Goal: Task Accomplishment & Management: Use online tool/utility

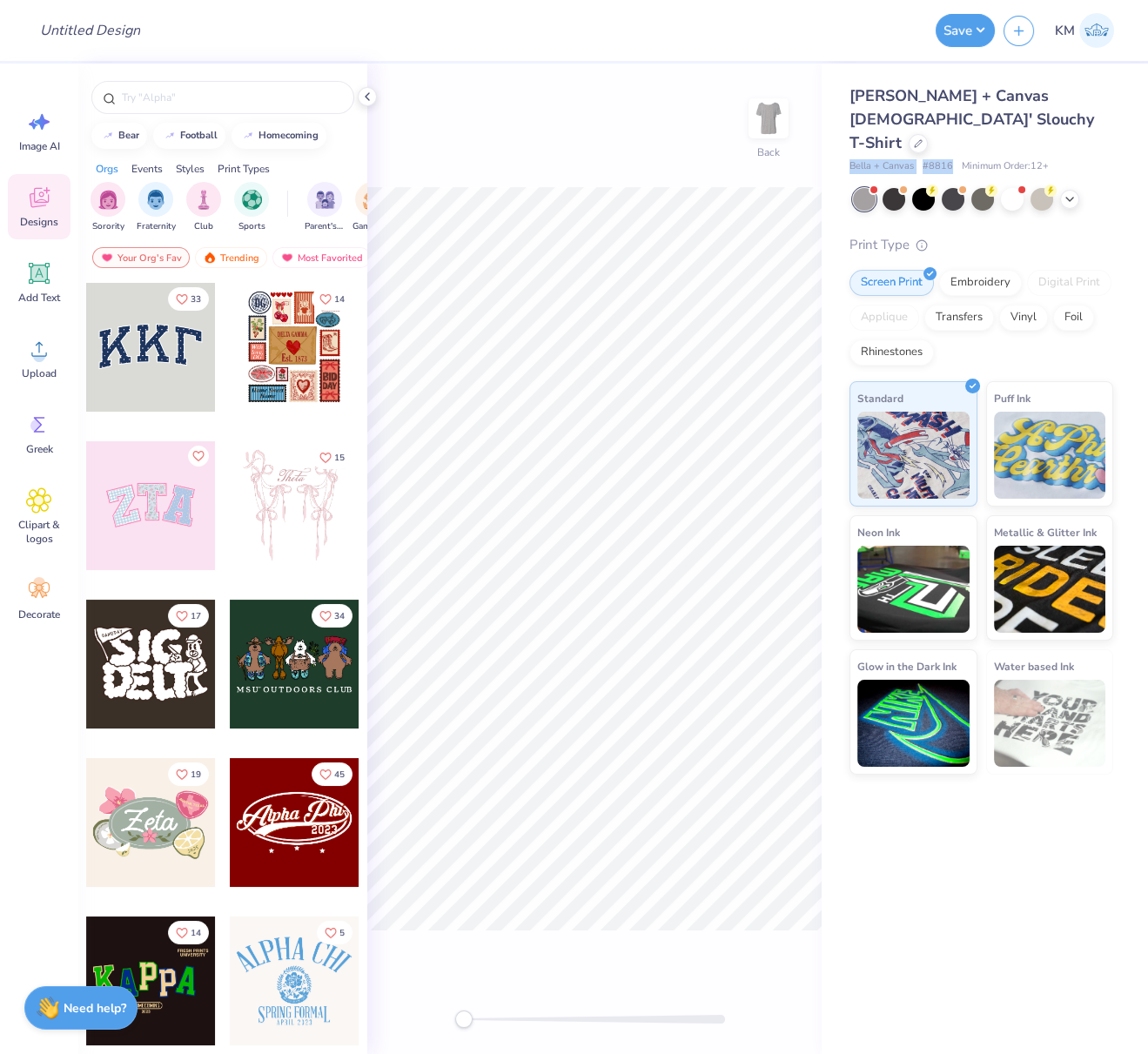
drag, startPoint x: 848, startPoint y: 140, endPoint x: 950, endPoint y: 142, distance: 102.0
click at [949, 142] on div "Bella + Canvas [DEMOGRAPHIC_DATA]' Slouchy T-Shirt Bella + Canvas # 8816 Minimu…" at bounding box center [984, 419] width 327 height 711
copy div "Bella + Canvas # 8816"
click at [33, 357] on circle at bounding box center [39, 356] width 12 height 12
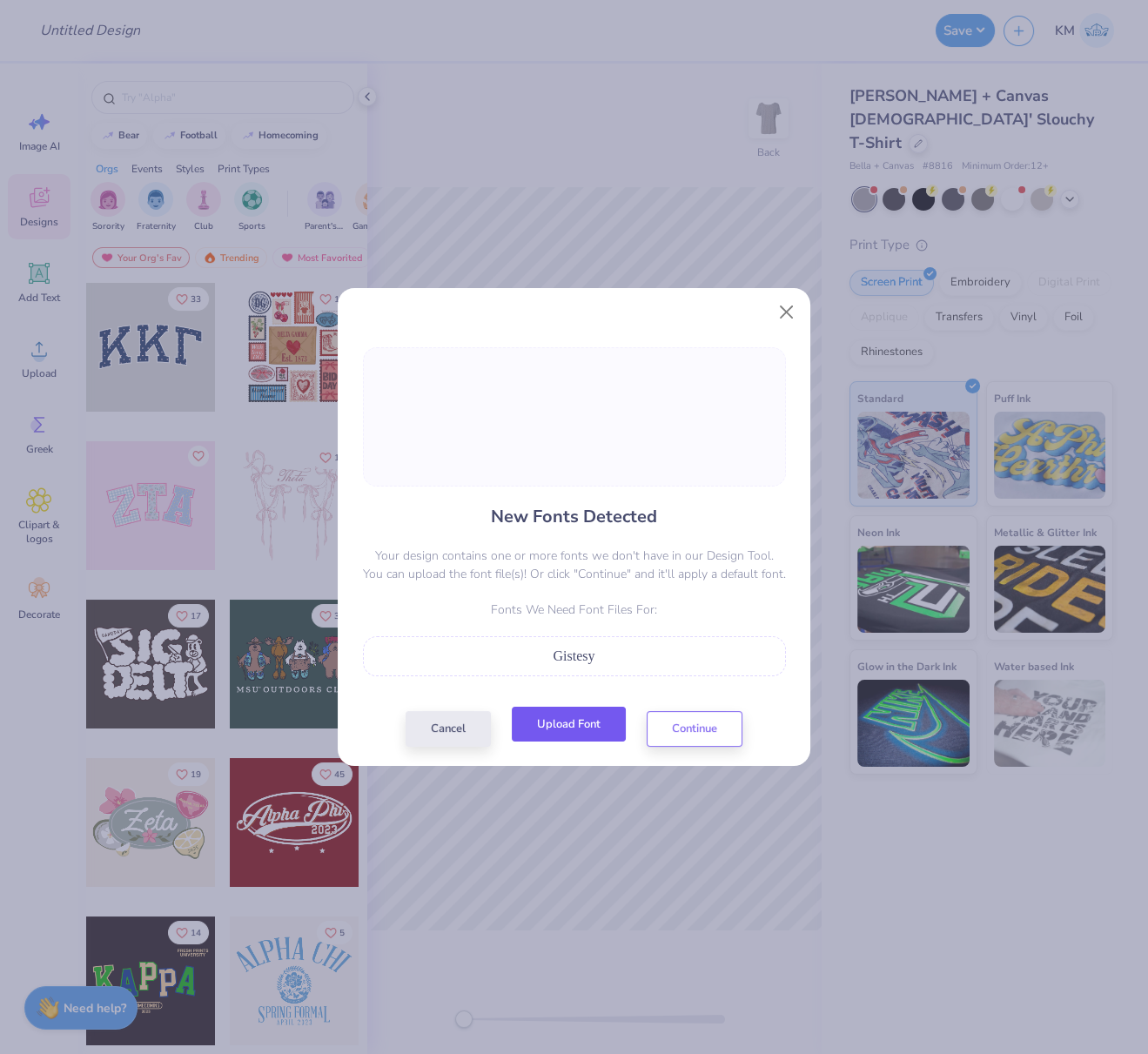
click at [572, 727] on button "Upload Font" at bounding box center [568, 724] width 114 height 36
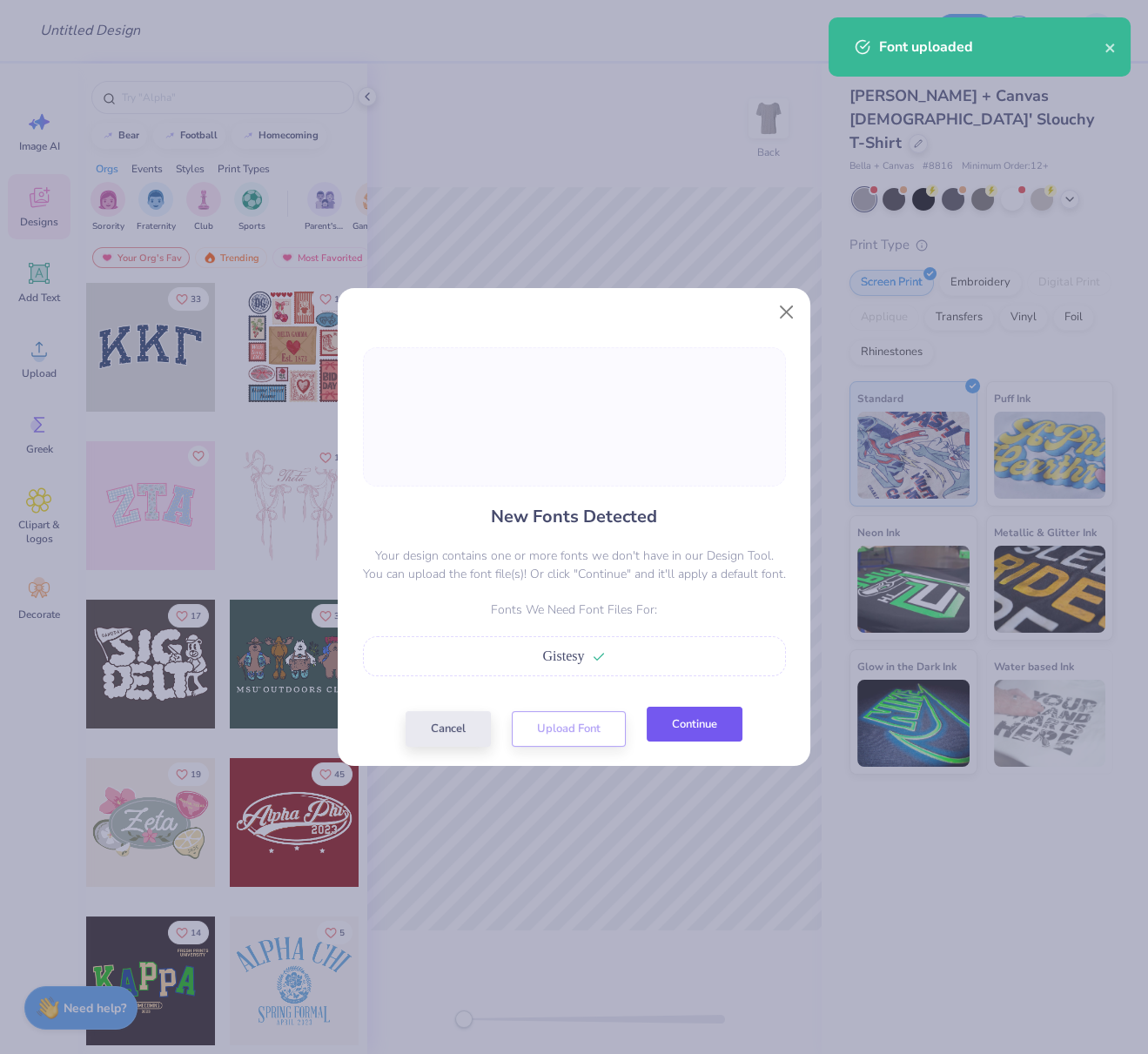
click at [715, 730] on button "Continue" at bounding box center [694, 724] width 95 height 36
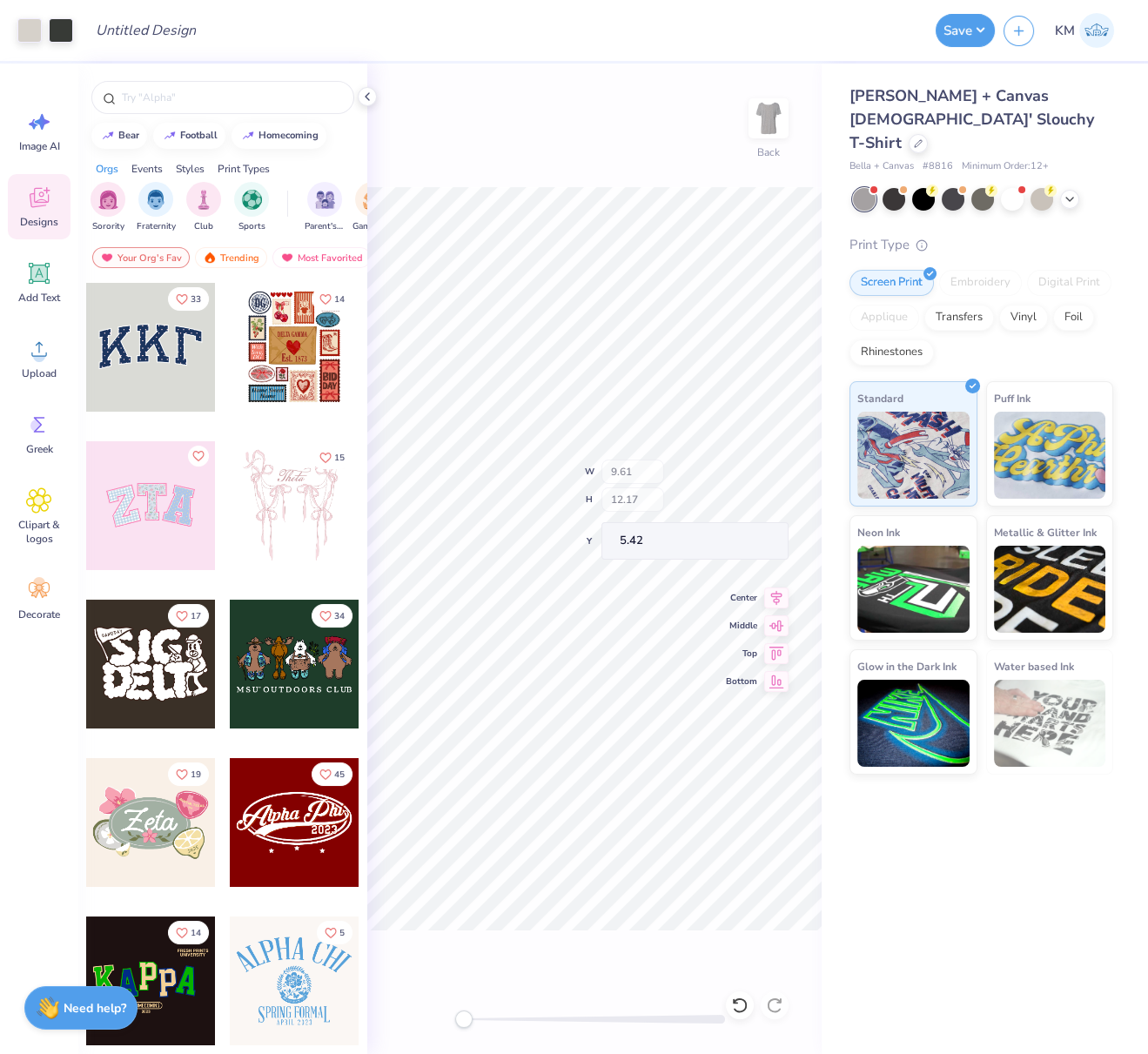
type input "9.61"
type input "12.17"
type input "5.42"
type input "5.88"
type input "1.59"
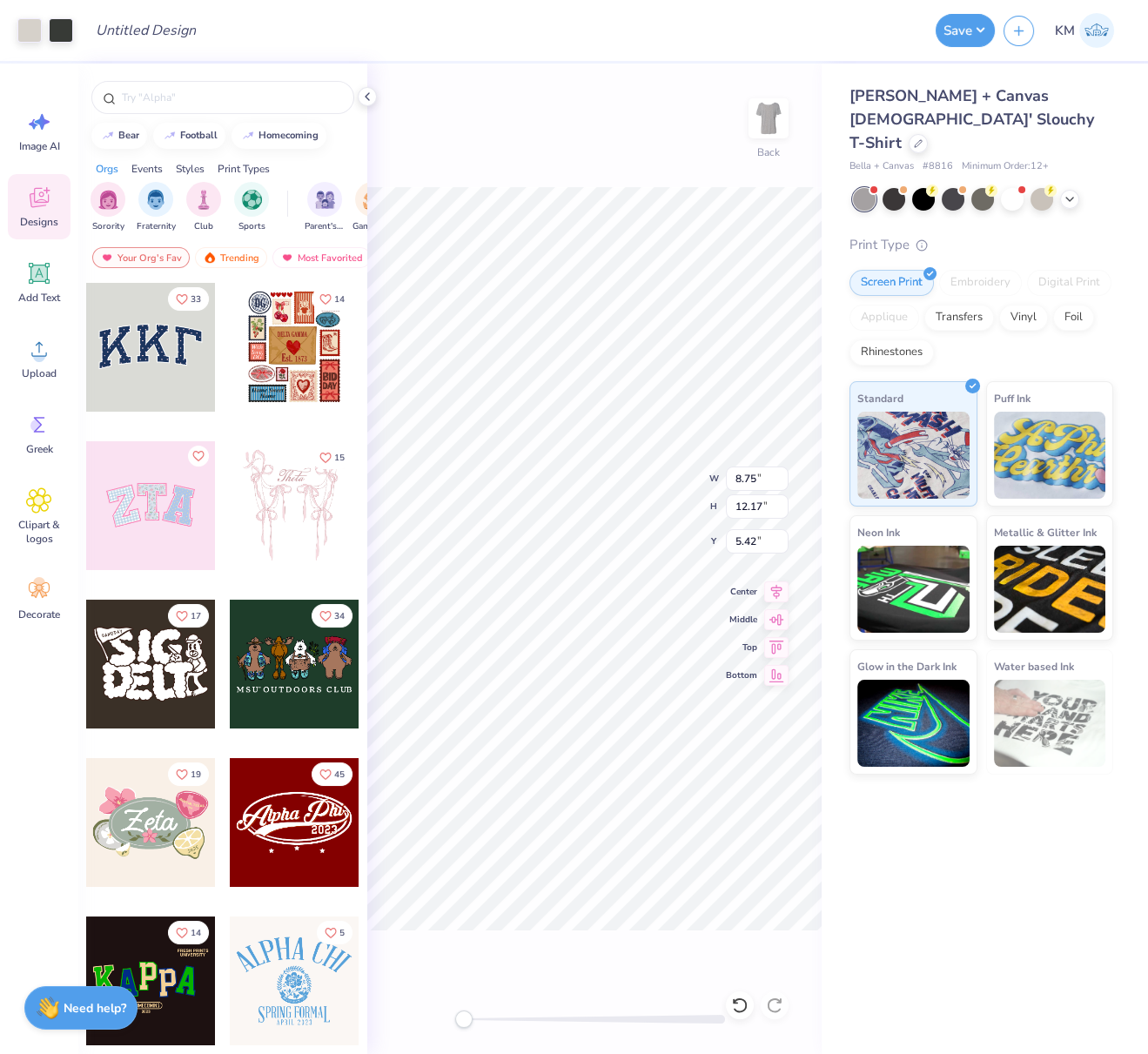
type input "14.28"
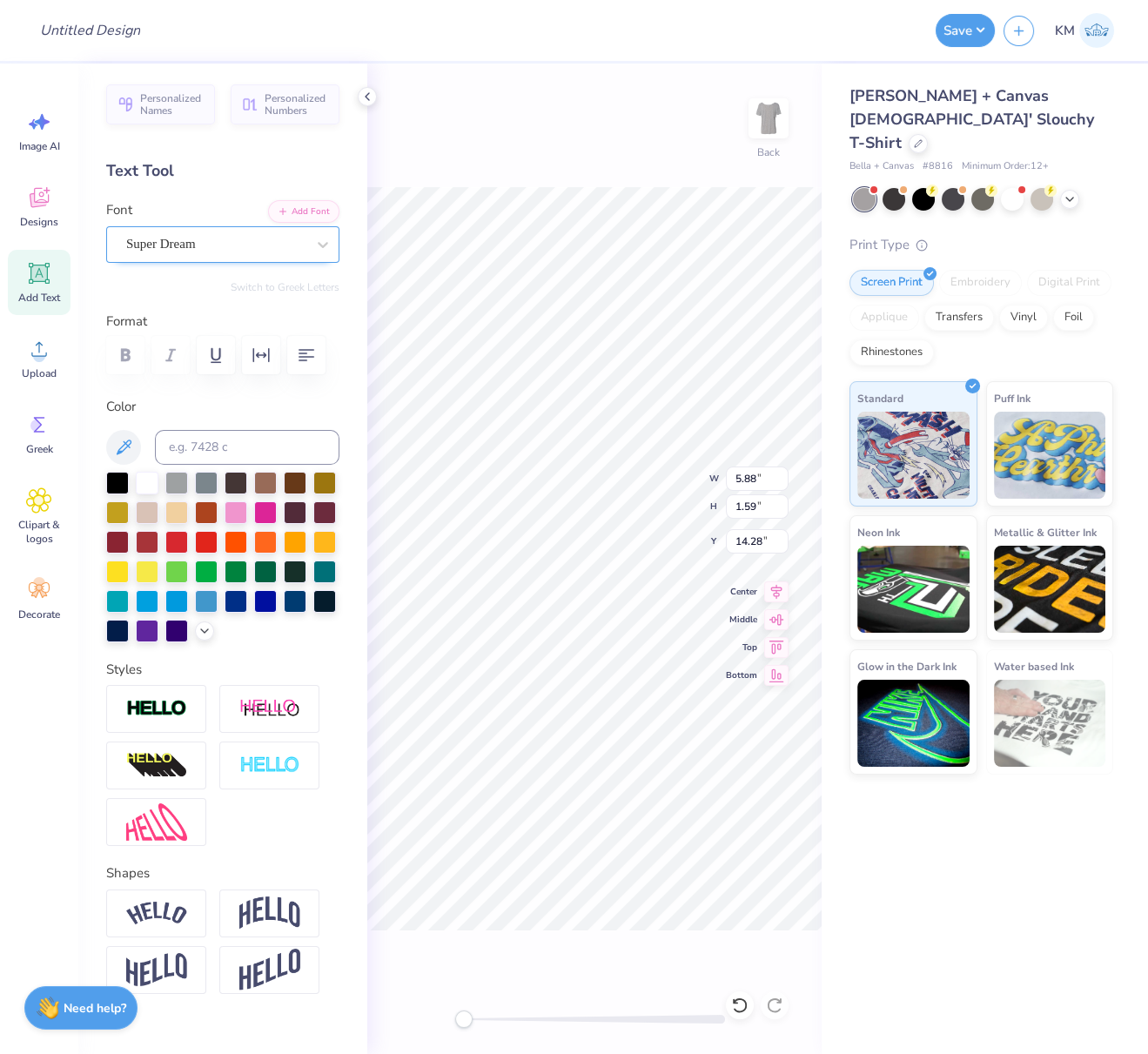
click at [194, 227] on div "Super Dream" at bounding box center [222, 244] width 233 height 37
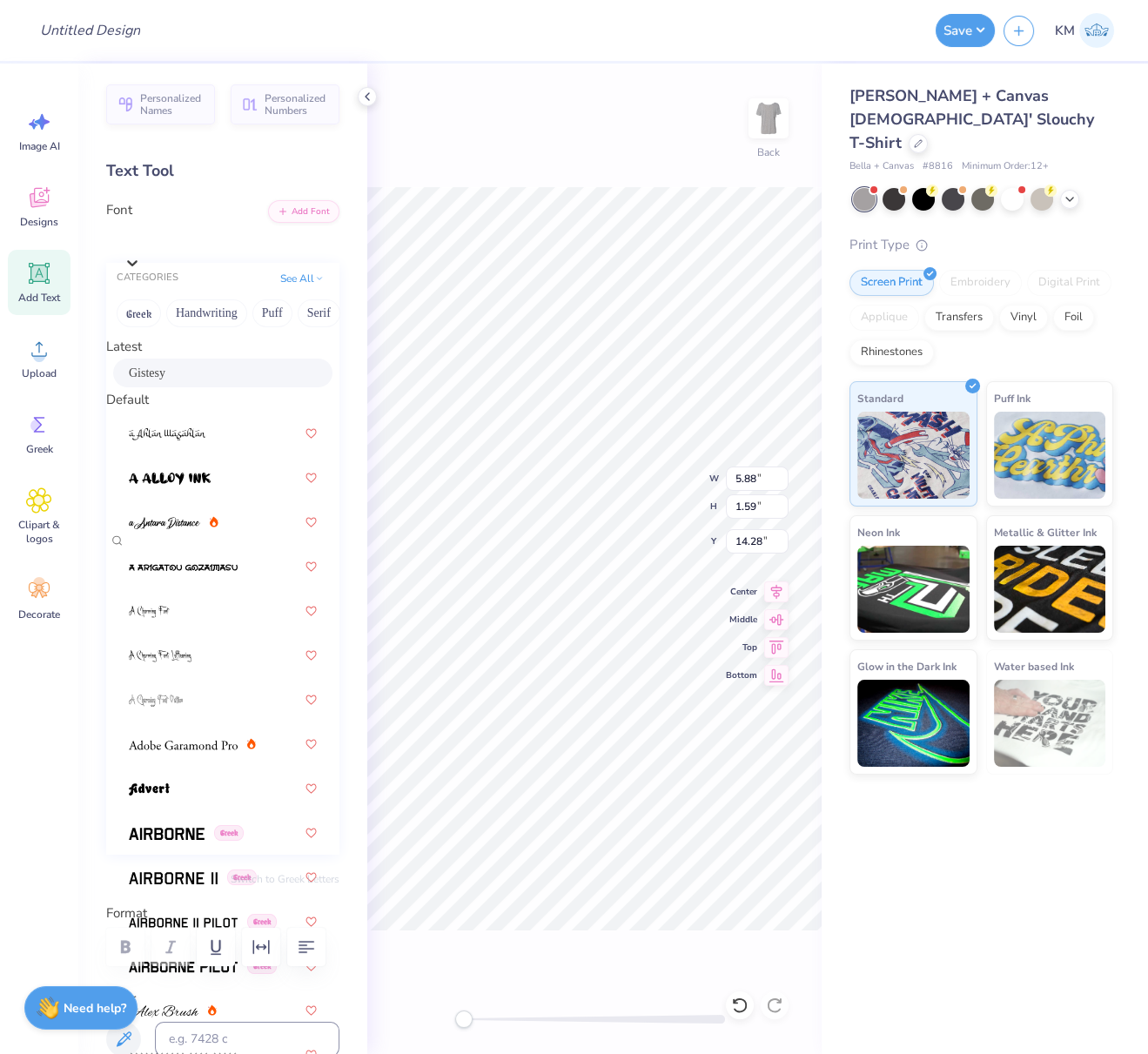
drag, startPoint x: 168, startPoint y: 379, endPoint x: 348, endPoint y: 487, distance: 209.9
click at [168, 379] on div "Gistesy" at bounding box center [222, 372] width 188 height 18
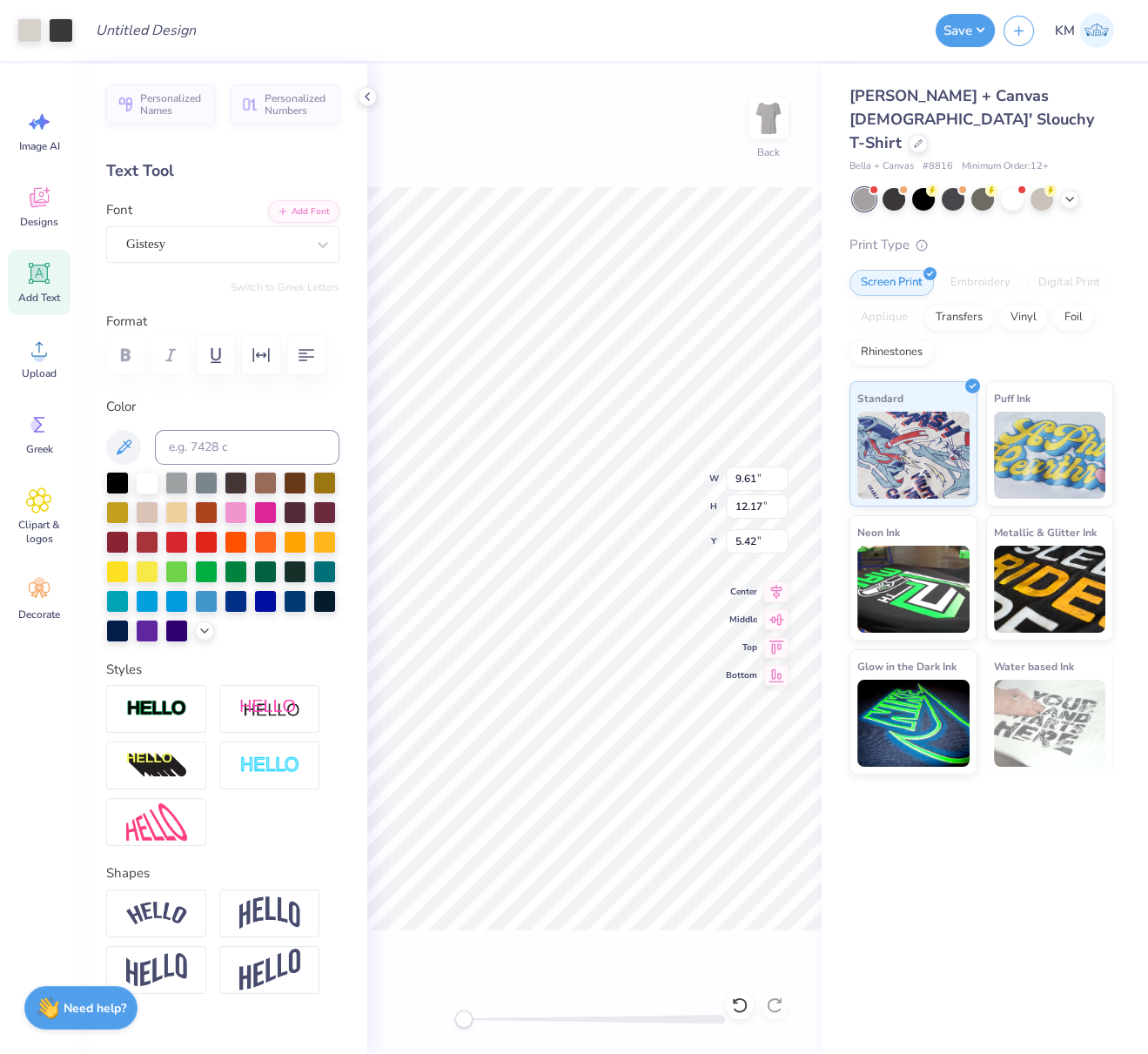
type input "9.58"
type input "1.19"
type input "16.26"
click at [208, 242] on div "Super Dream" at bounding box center [215, 243] width 183 height 27
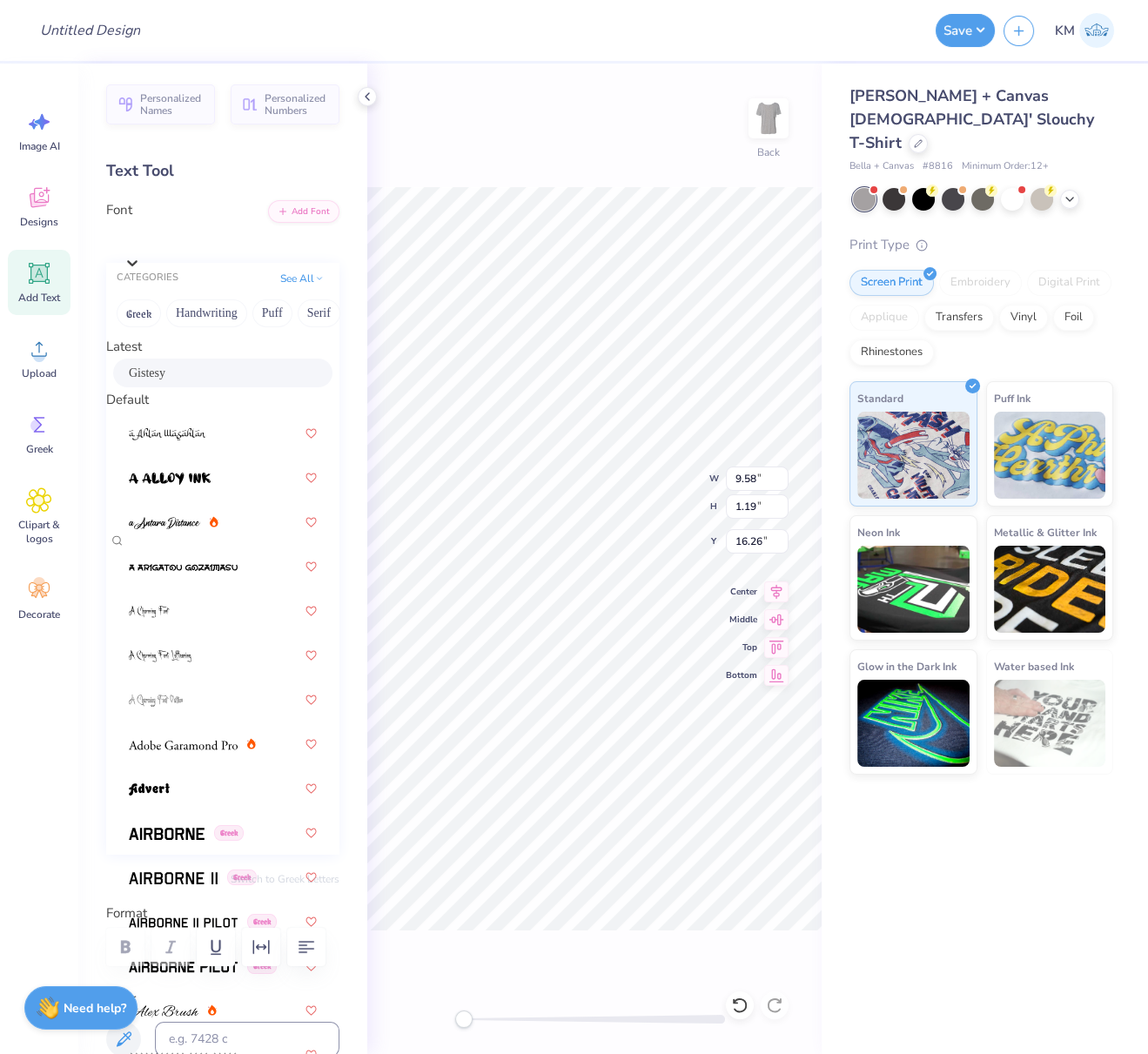
click at [153, 375] on span "Gistesy" at bounding box center [147, 372] width 37 height 18
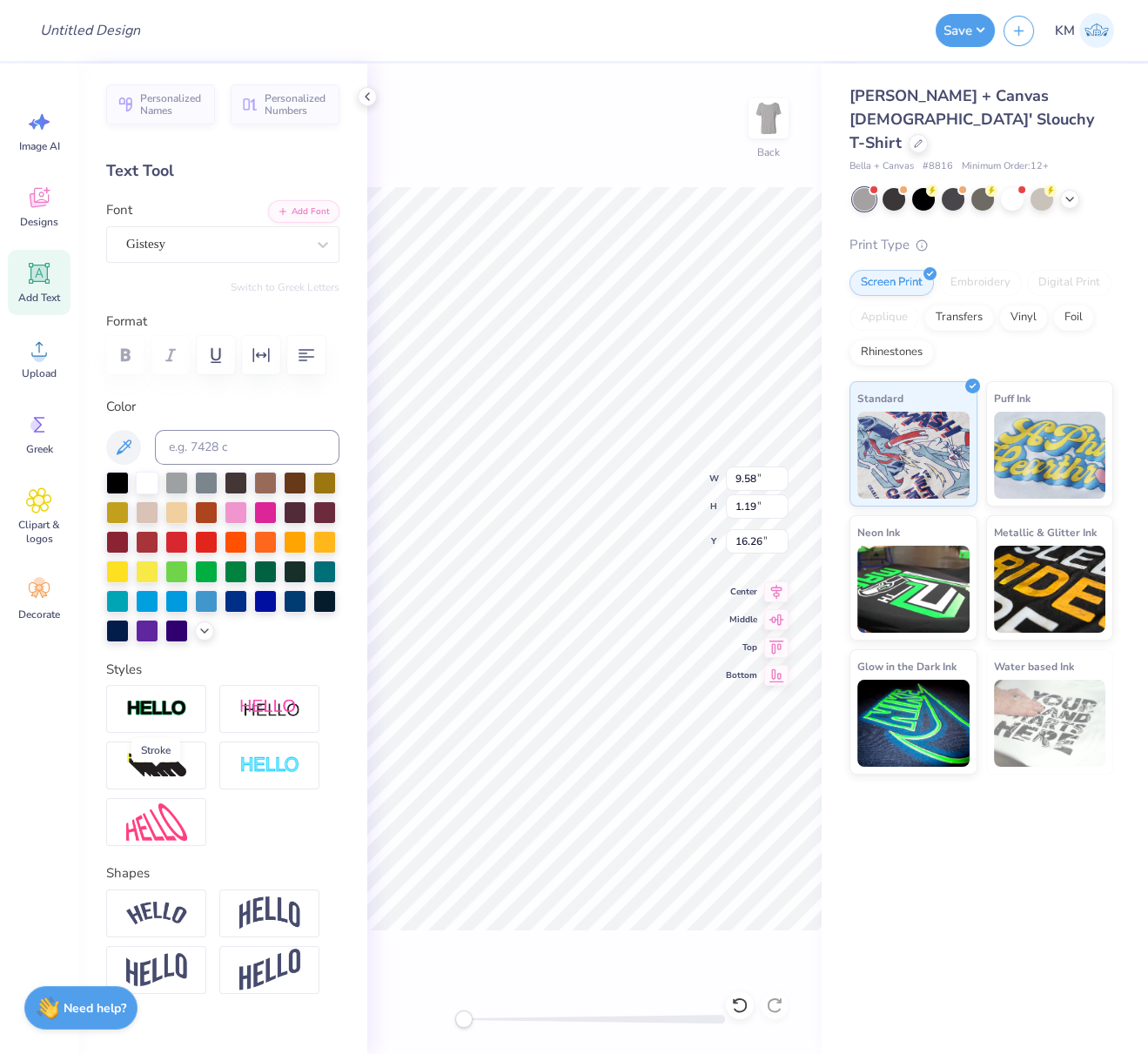
drag, startPoint x: 162, startPoint y: 782, endPoint x: 173, endPoint y: 748, distance: 35.7
click at [162, 719] on img at bounding box center [157, 708] width 61 height 20
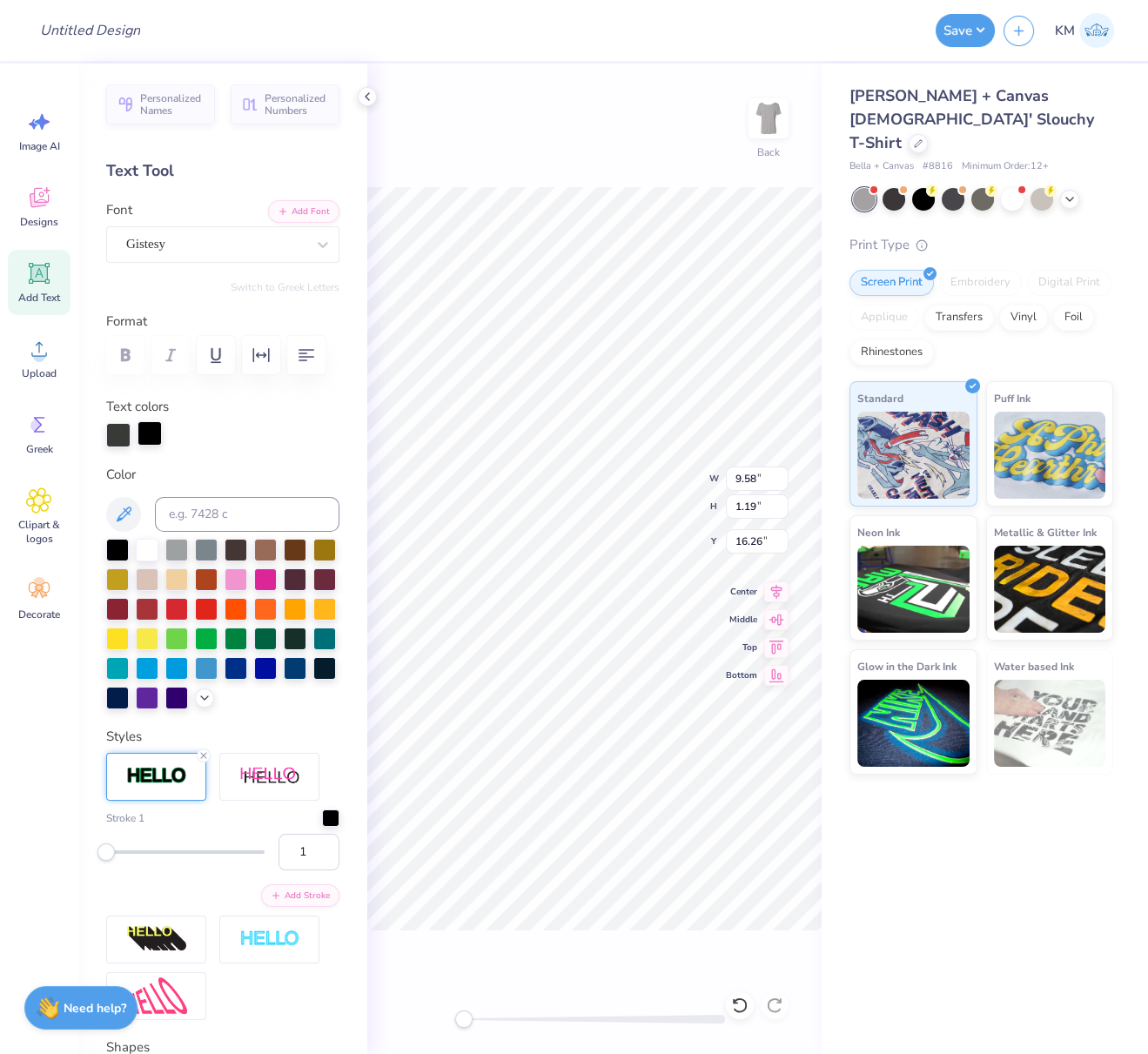
drag, startPoint x: 147, startPoint y: 477, endPoint x: 156, endPoint y: 490, distance: 15.8
click at [148, 446] on div at bounding box center [150, 433] width 25 height 25
click at [193, 531] on input at bounding box center [247, 514] width 185 height 35
type input "447"
click at [322, 825] on div at bounding box center [331, 816] width 18 height 18
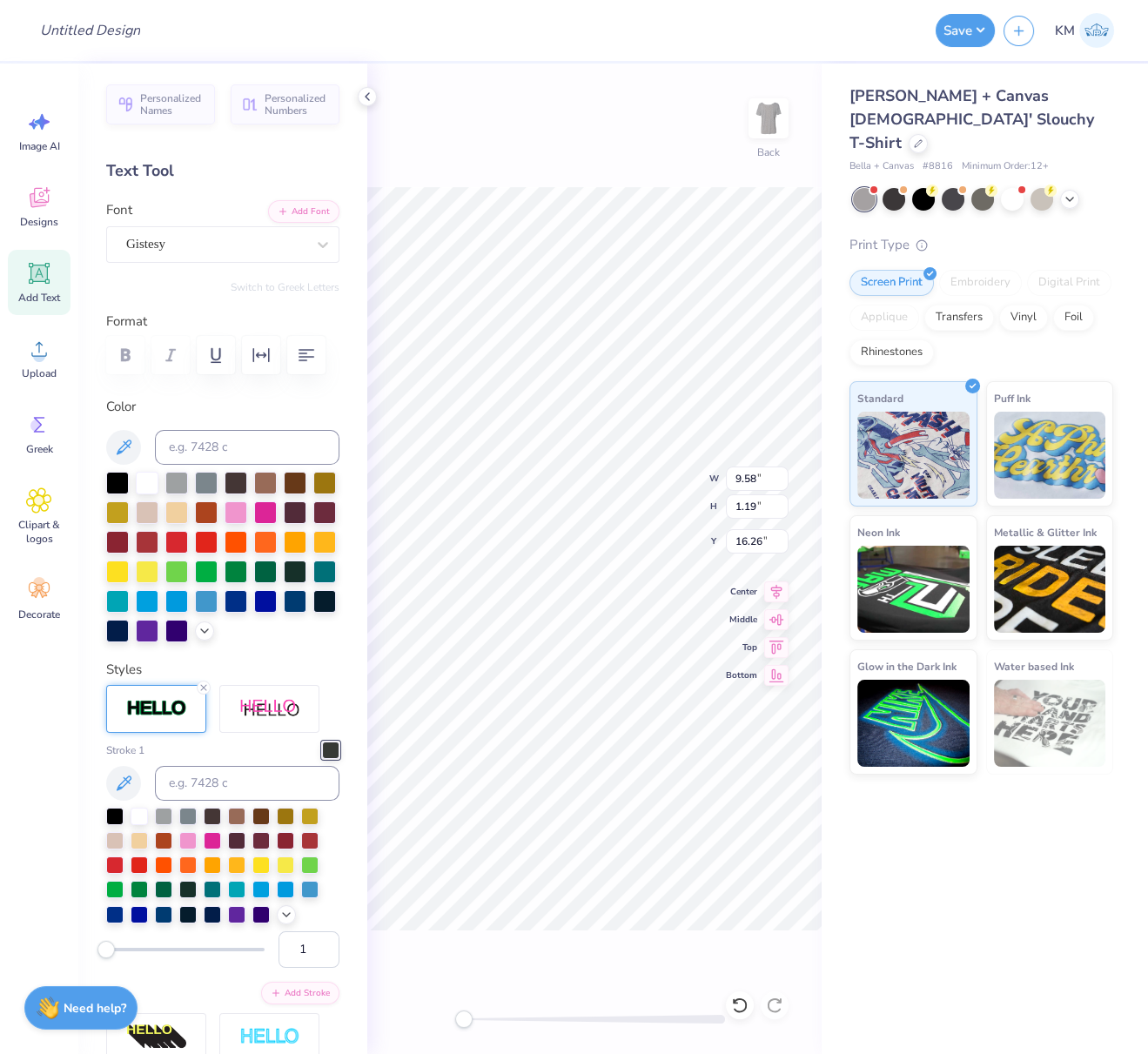
type input "5.01"
type input "1.44"
type input "16.11"
click at [163, 719] on img at bounding box center [157, 708] width 61 height 20
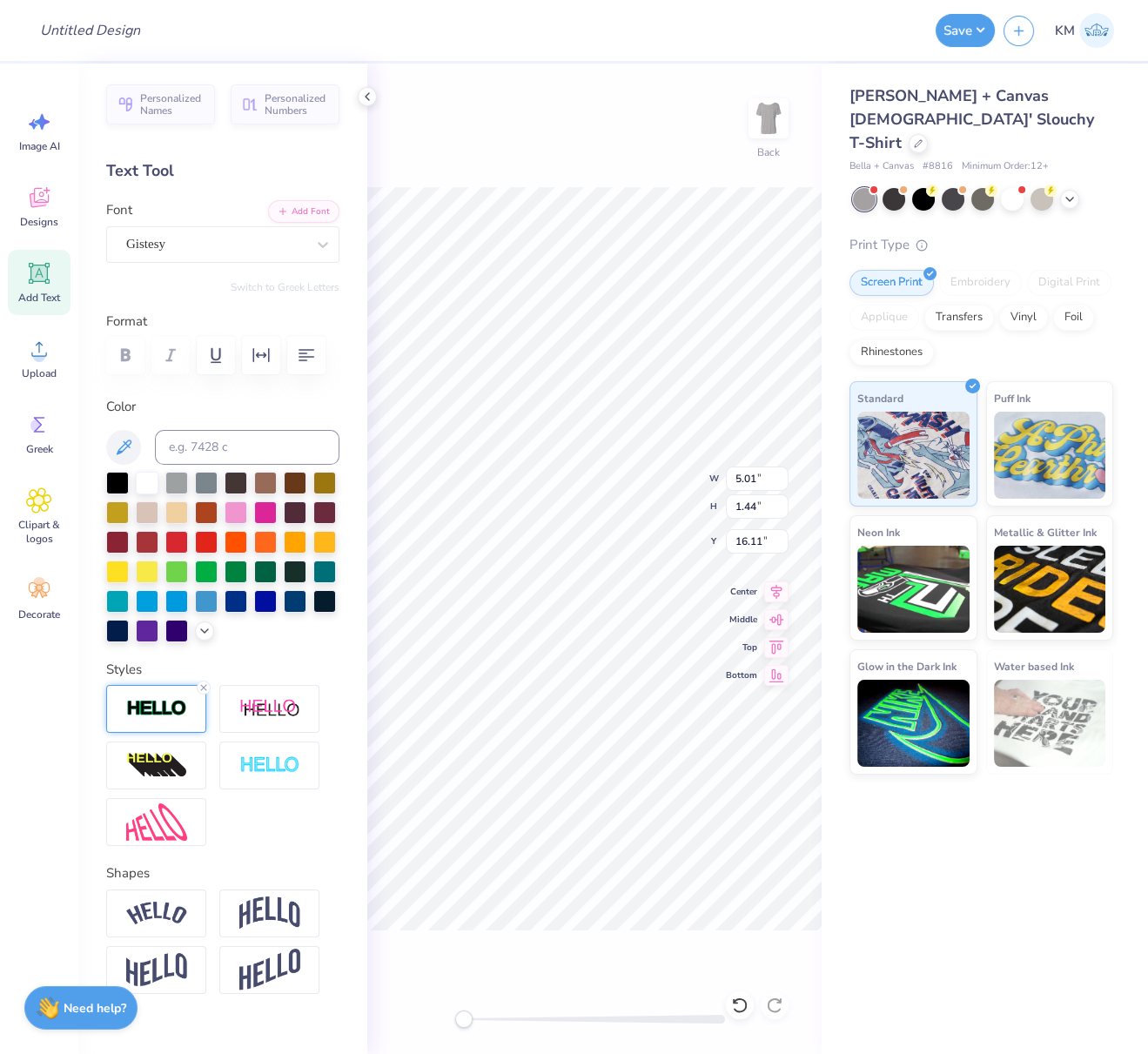
click at [154, 719] on img at bounding box center [157, 708] width 61 height 20
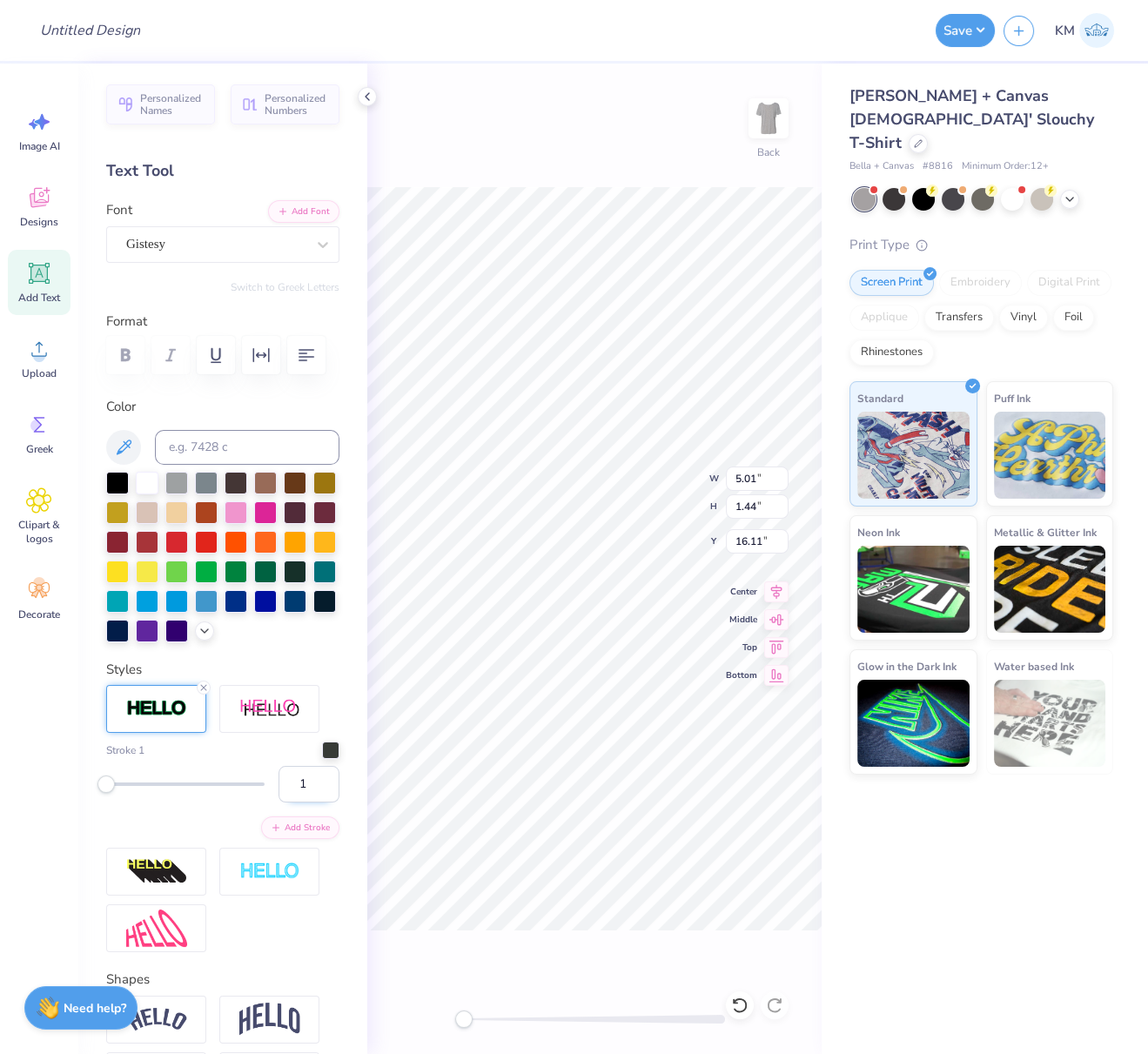
drag, startPoint x: 294, startPoint y: 855, endPoint x: 280, endPoint y: 857, distance: 14.1
click at [280, 802] on input "1" at bounding box center [309, 784] width 61 height 37
type input ".75"
type input "5.01"
type input "1.44"
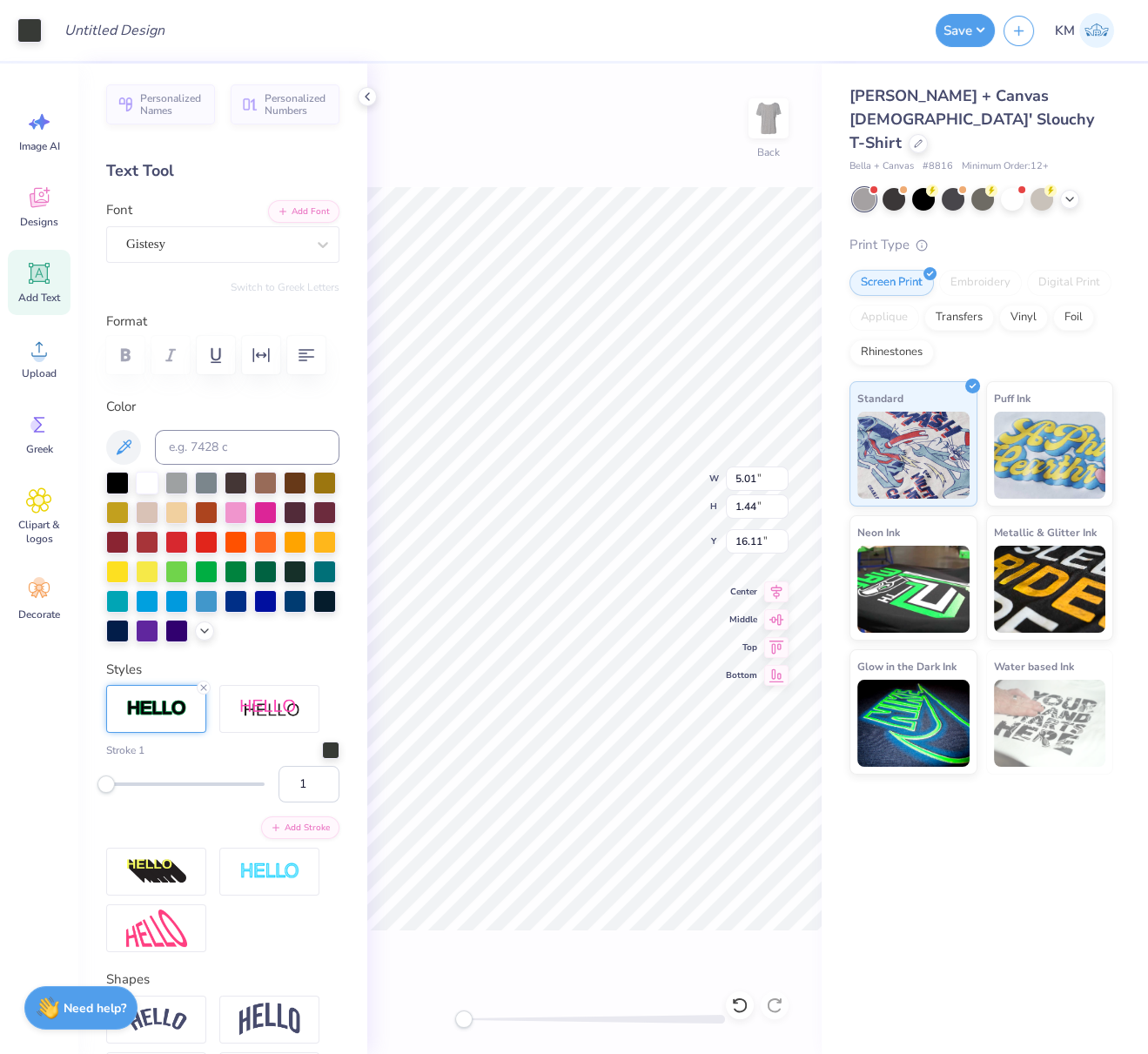
type input "16.11"
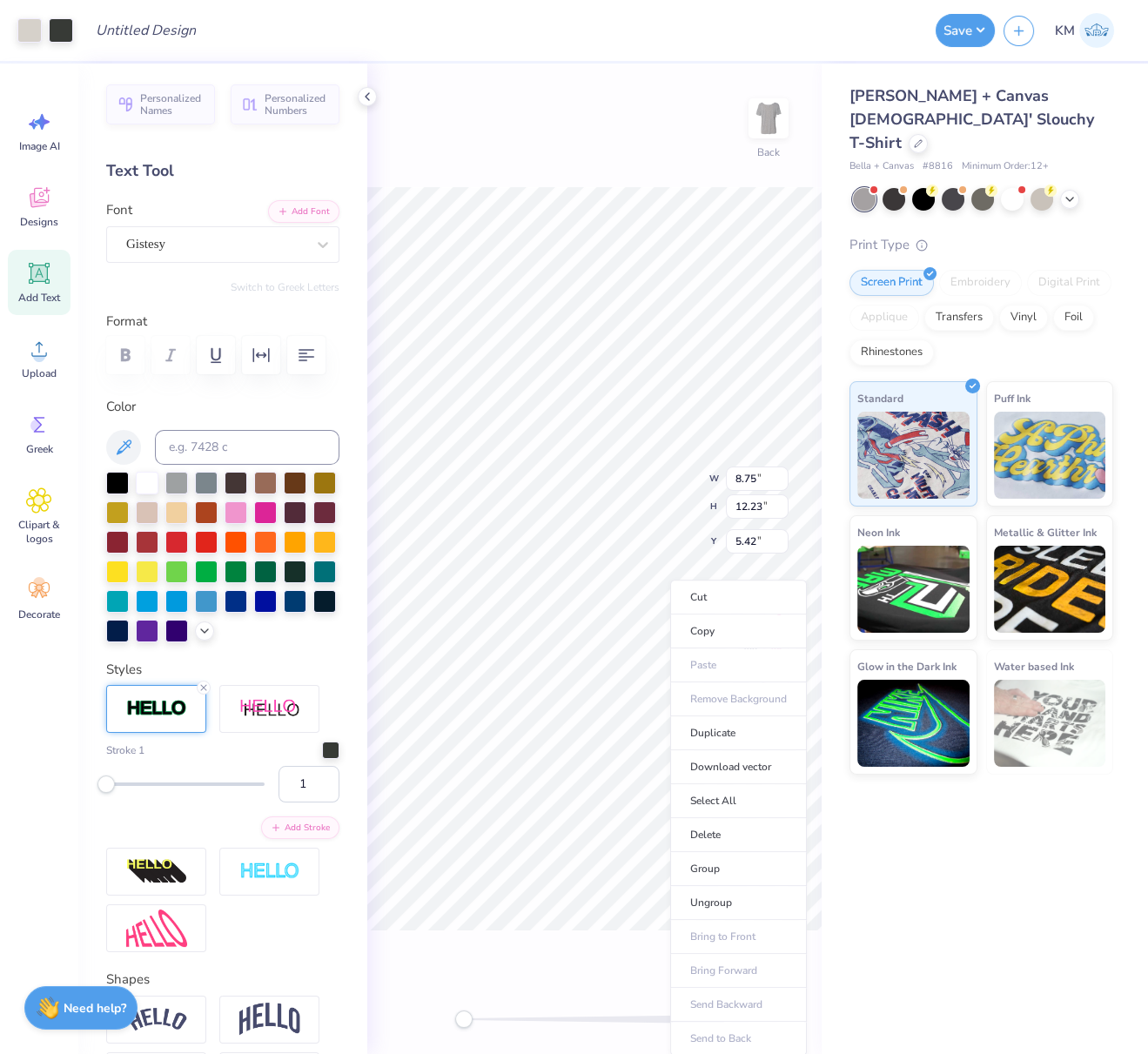
click at [703, 861] on li "Group" at bounding box center [738, 868] width 137 height 34
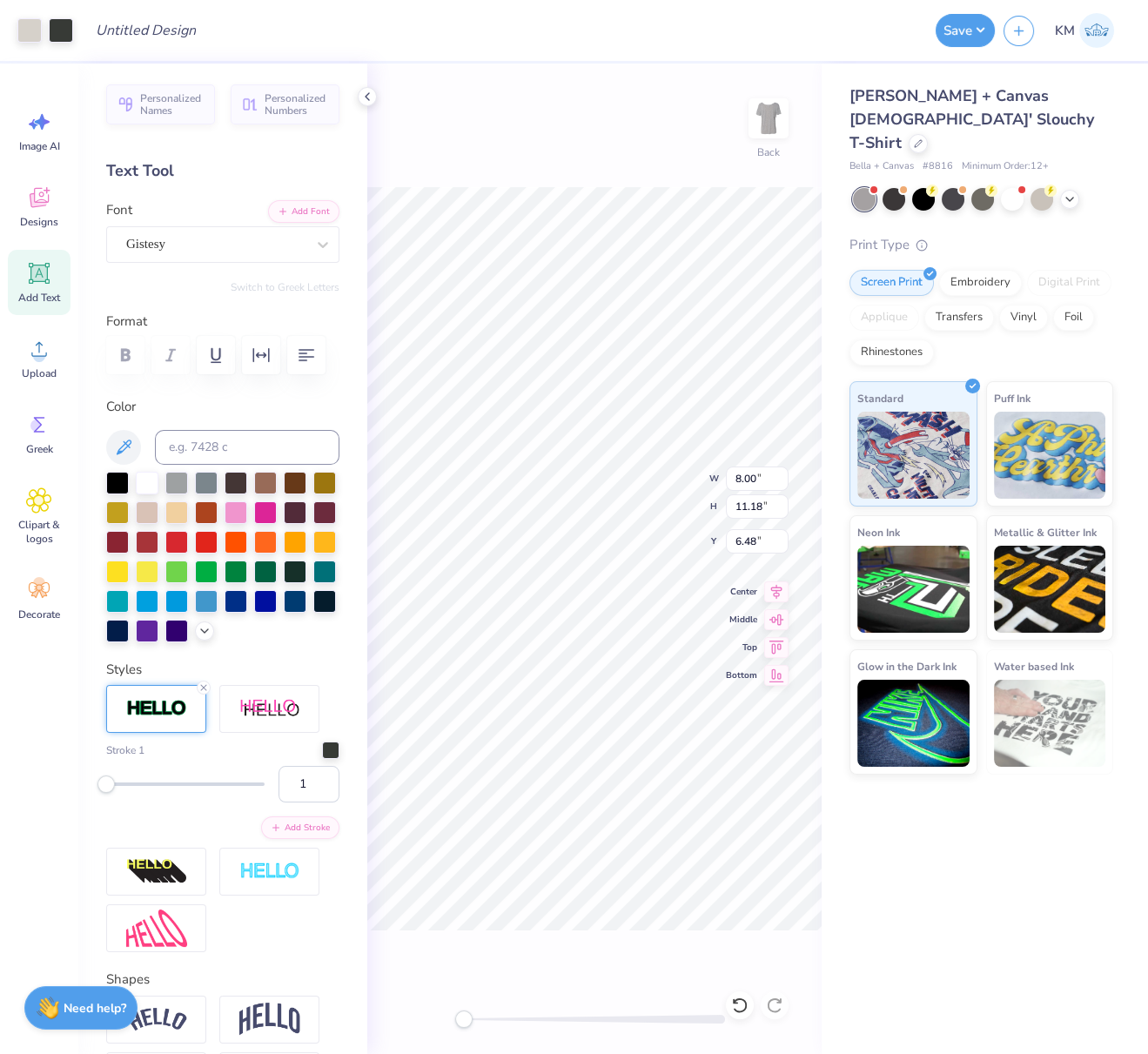
type input "8.00"
type input "11.18"
drag, startPoint x: 757, startPoint y: 543, endPoint x: 732, endPoint y: 545, distance: 25.1
click at [734, 538] on input "6.48" at bounding box center [757, 541] width 63 height 25
type input "2.5"
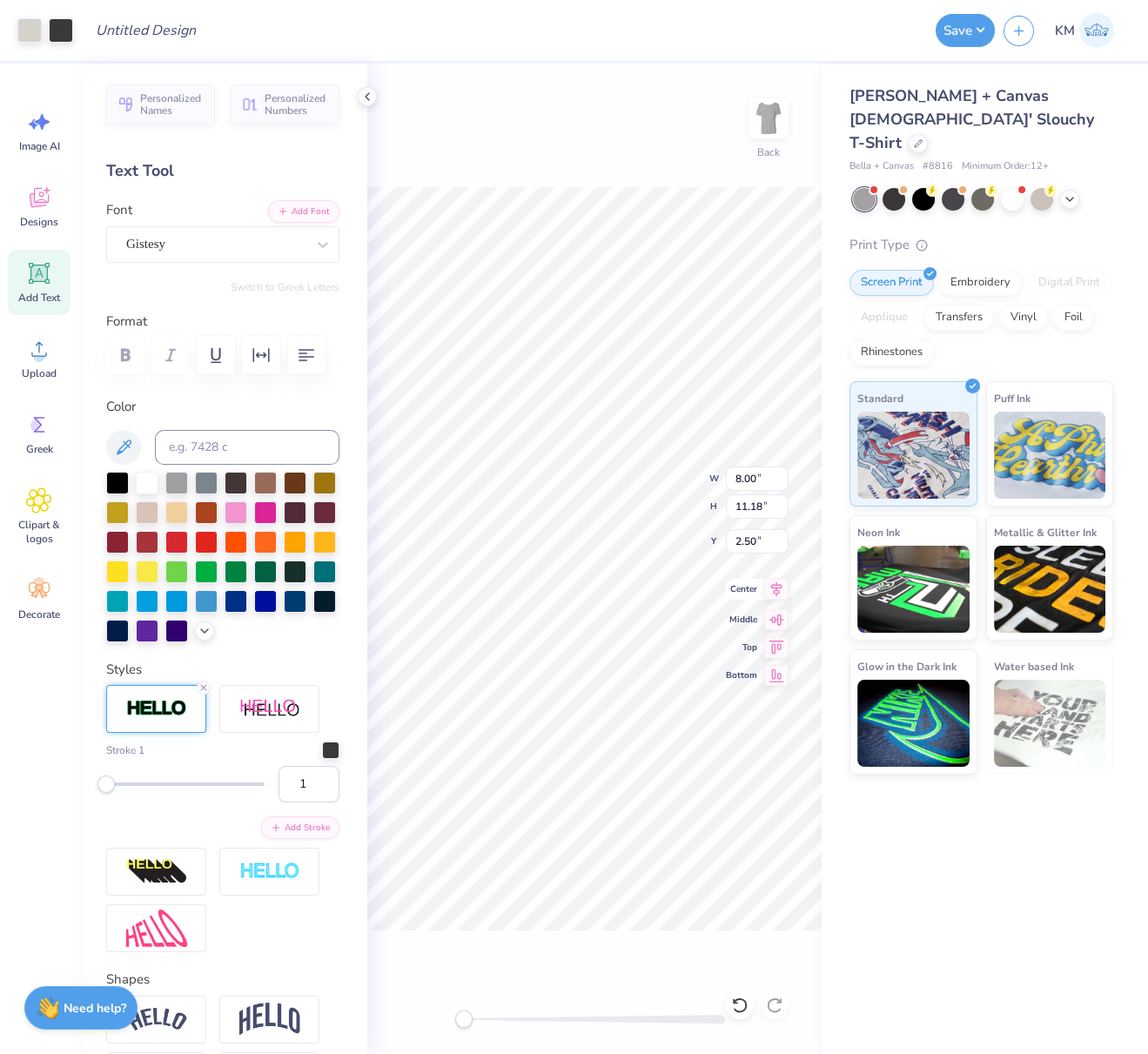
click at [780, 589] on icon at bounding box center [777, 589] width 25 height 21
click at [166, 32] on input "Design Title" at bounding box center [123, 31] width 85 height 35
paste input "FPS240301"
type input "FPS240301"
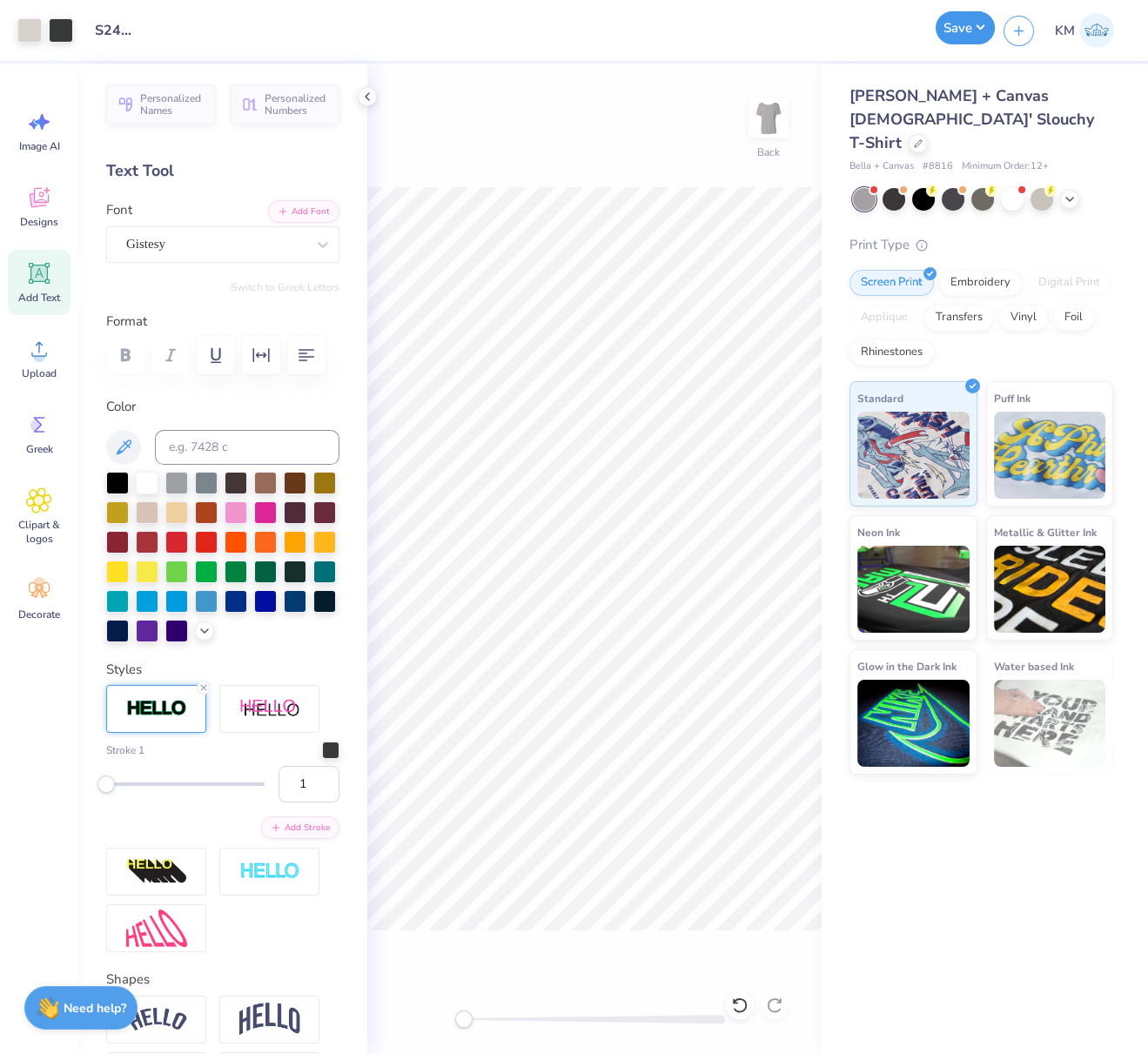
scroll to position [0, 0]
drag, startPoint x: 960, startPoint y: 36, endPoint x: 950, endPoint y: 45, distance: 13.5
click at [960, 36] on button "Save" at bounding box center [965, 28] width 60 height 33
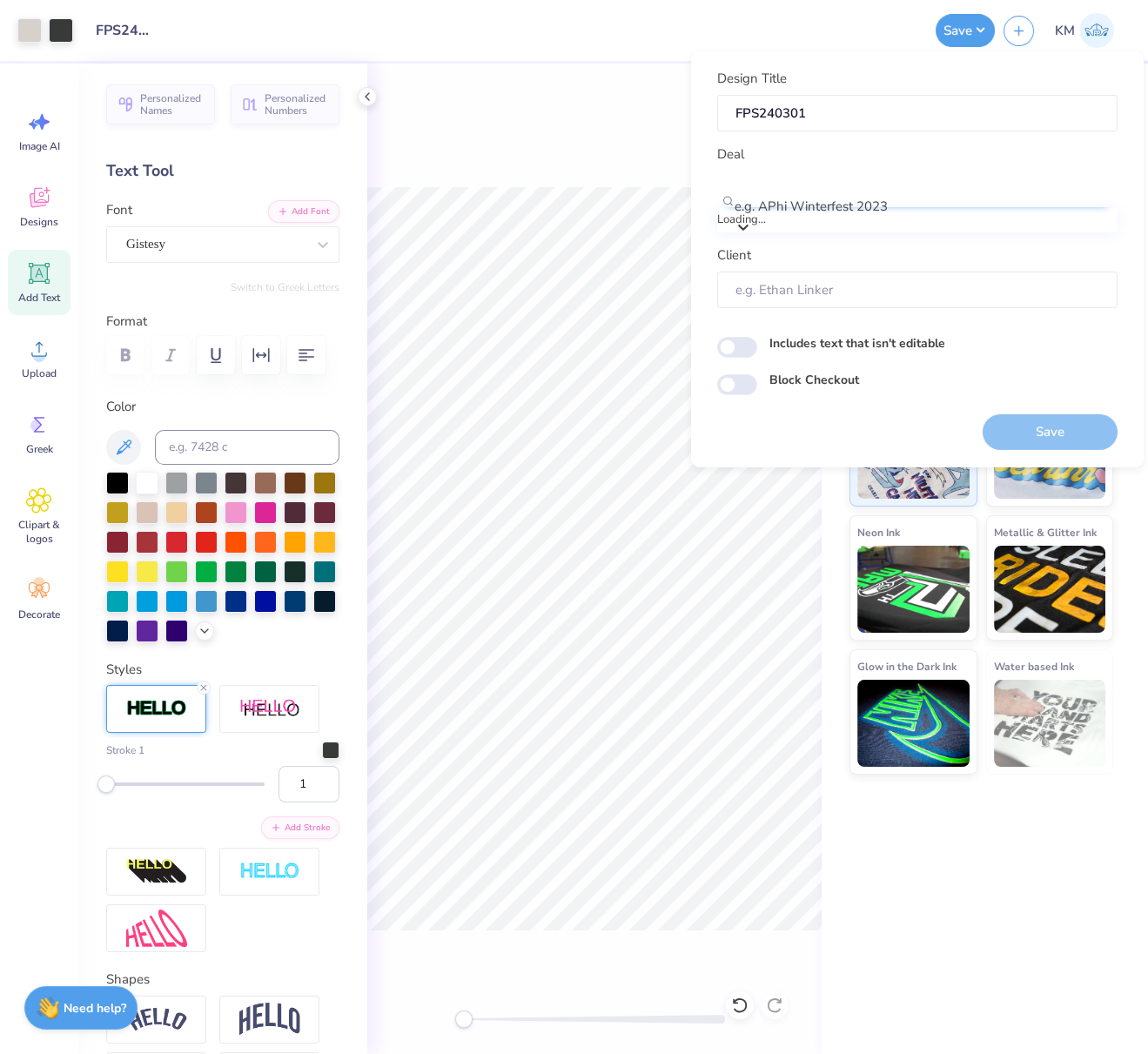
click at [880, 186] on div at bounding box center [926, 183] width 379 height 24
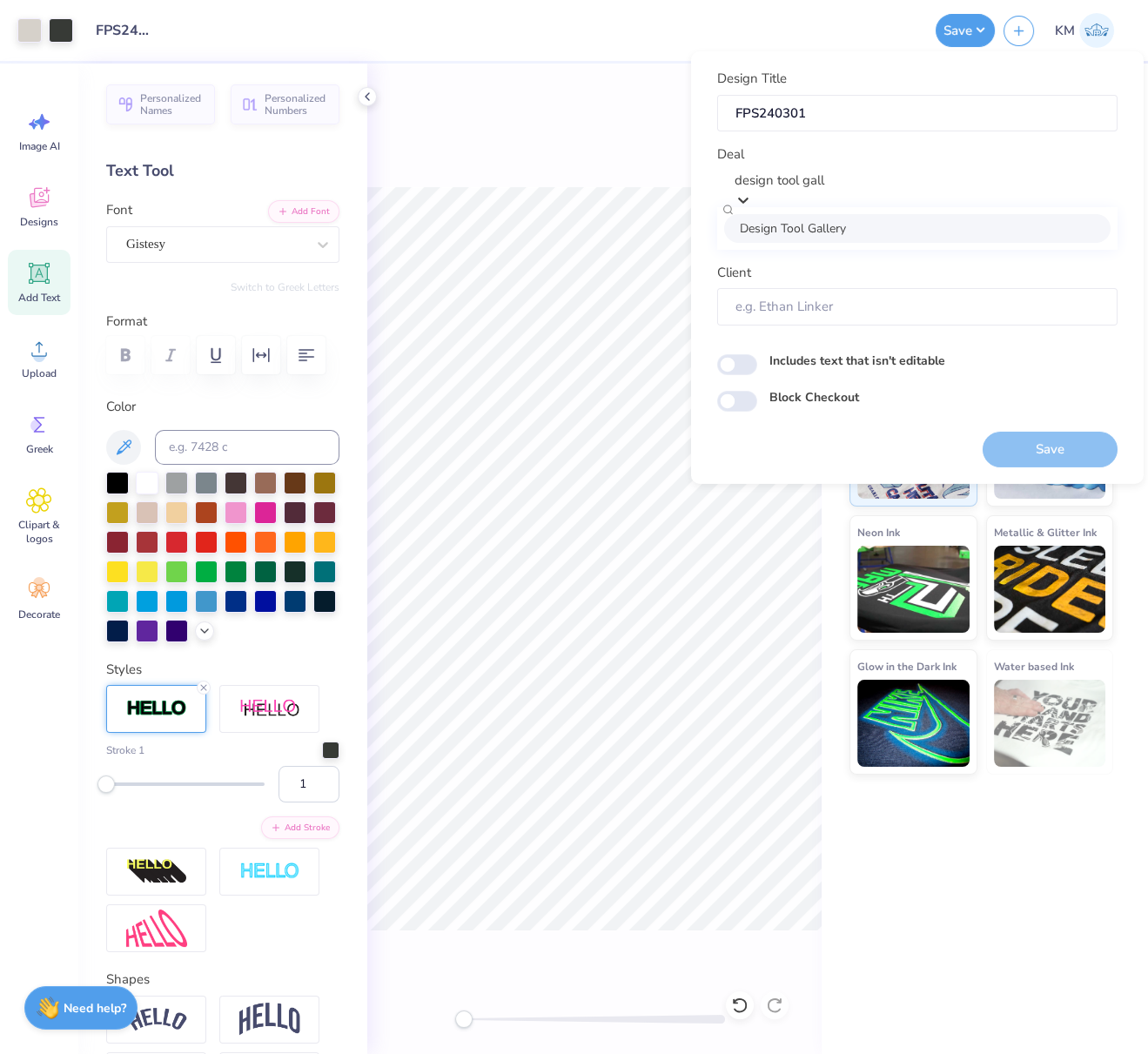
click at [855, 234] on div "Design Tool Gallery" at bounding box center [917, 227] width 386 height 29
type input "design tool gall"
type input "Design Tool Gallery User"
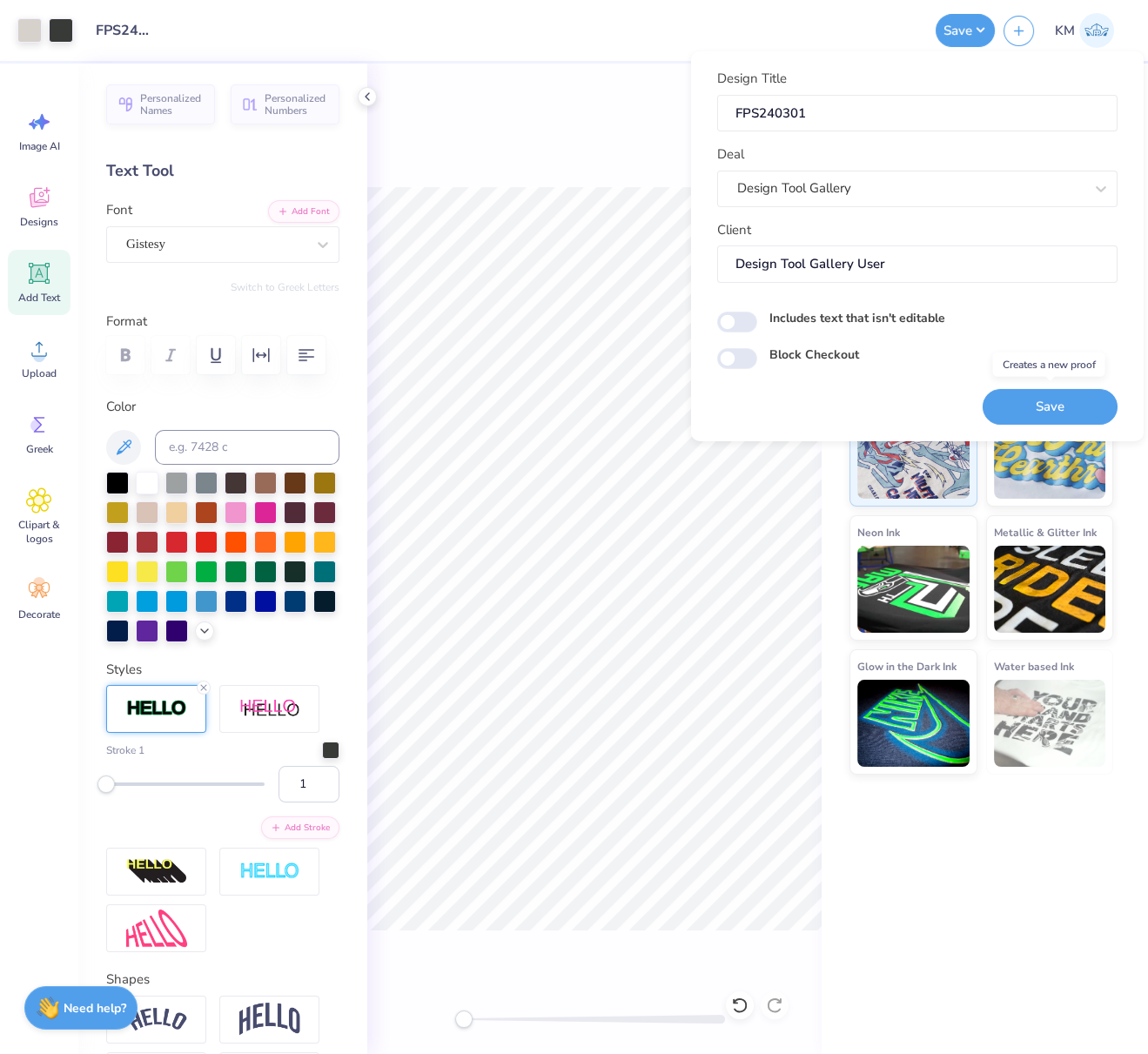
drag, startPoint x: 1059, startPoint y: 398, endPoint x: 713, endPoint y: 2, distance: 525.9
click at [1058, 399] on button "Save" at bounding box center [1050, 405] width 135 height 36
drag, startPoint x: 811, startPoint y: 112, endPoint x: 718, endPoint y: 109, distance: 93.0
click at [732, 109] on input "FPS240301" at bounding box center [917, 112] width 400 height 38
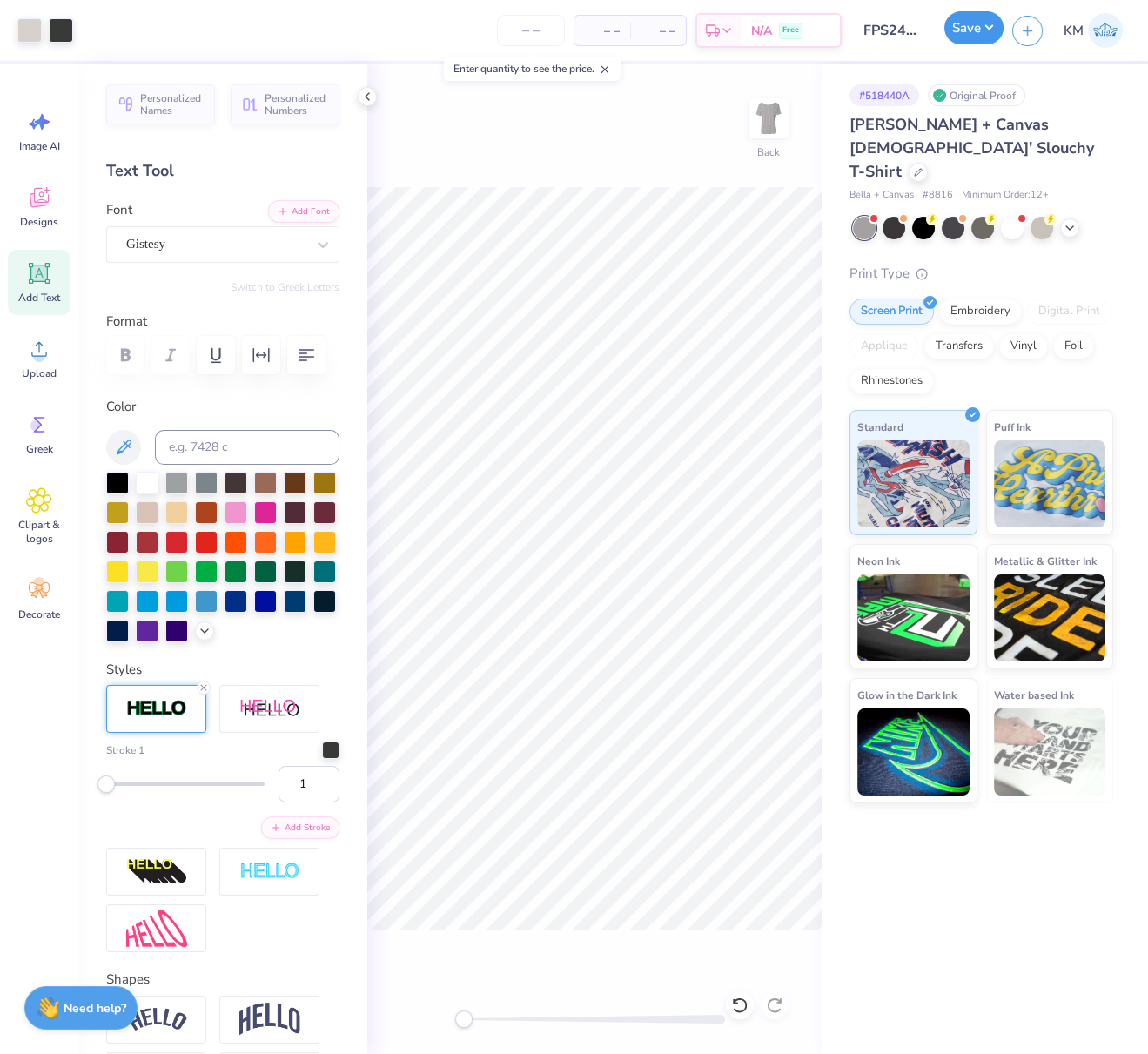
click at [994, 28] on button "Save" at bounding box center [974, 28] width 60 height 33
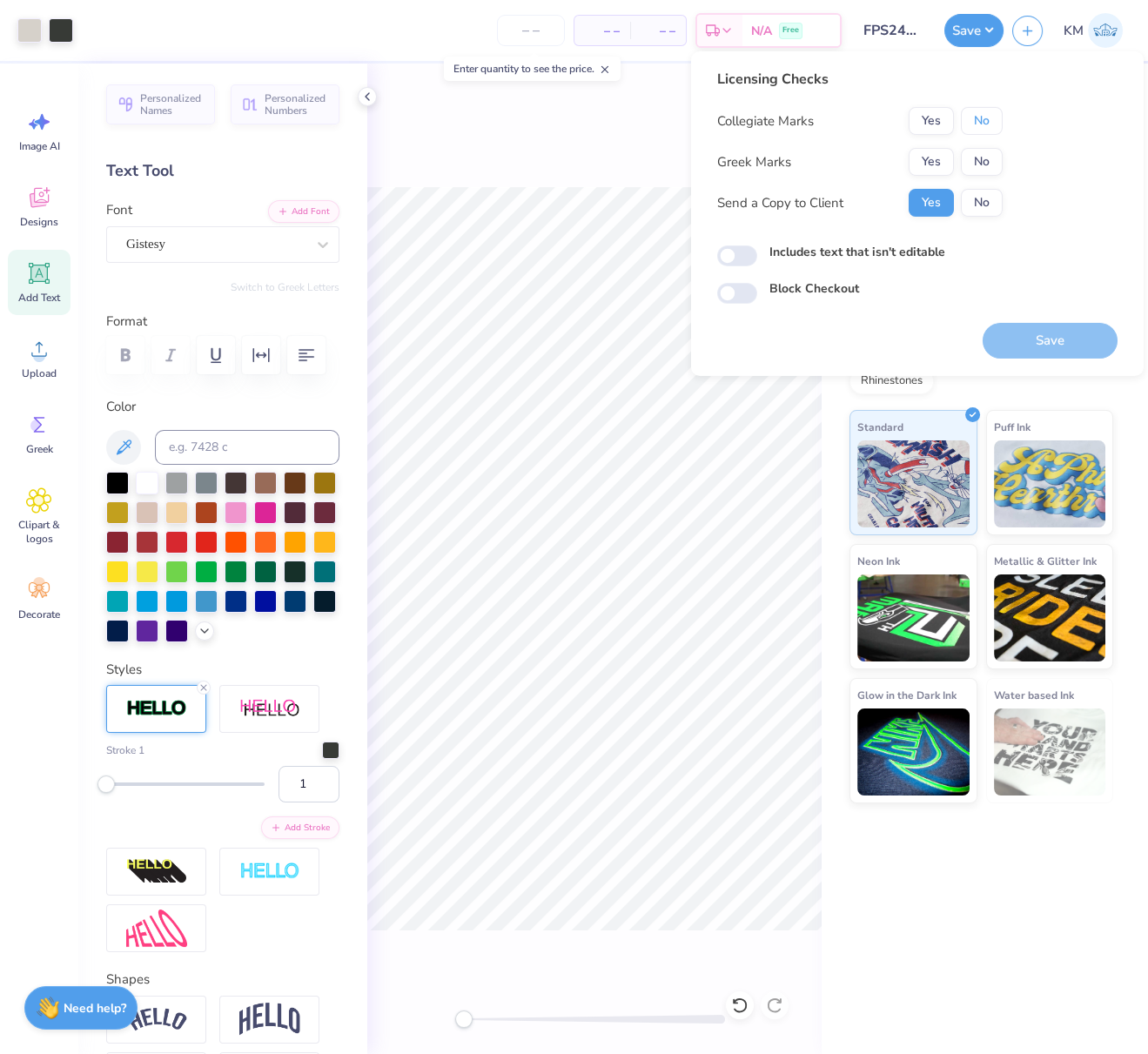
drag, startPoint x: 988, startPoint y: 125, endPoint x: 967, endPoint y: 141, distance: 26.4
click at [988, 125] on button "No" at bounding box center [982, 121] width 42 height 28
click at [943, 159] on button "Yes" at bounding box center [932, 162] width 46 height 28
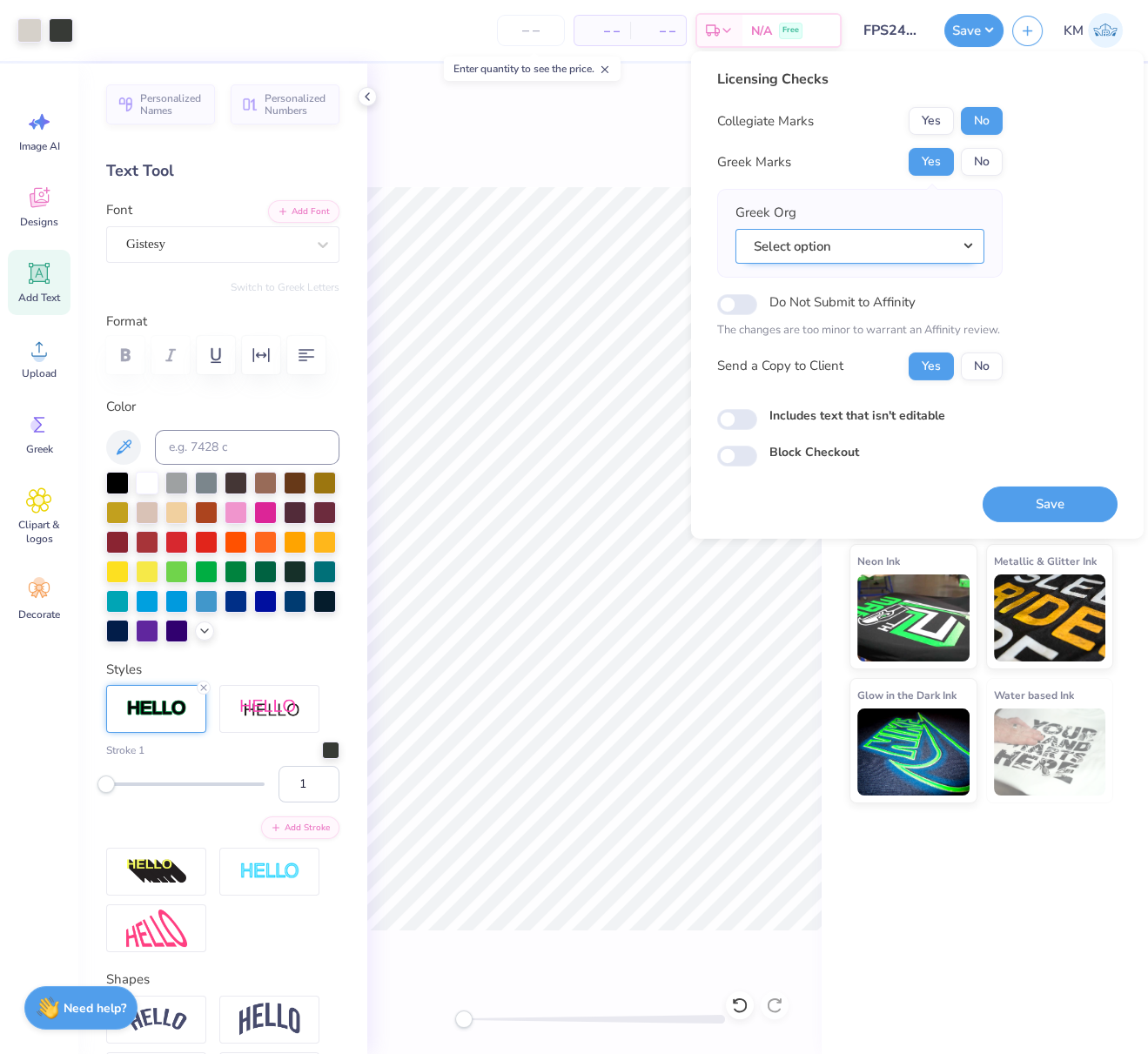
click at [970, 243] on button "Select option" at bounding box center [860, 245] width 249 height 36
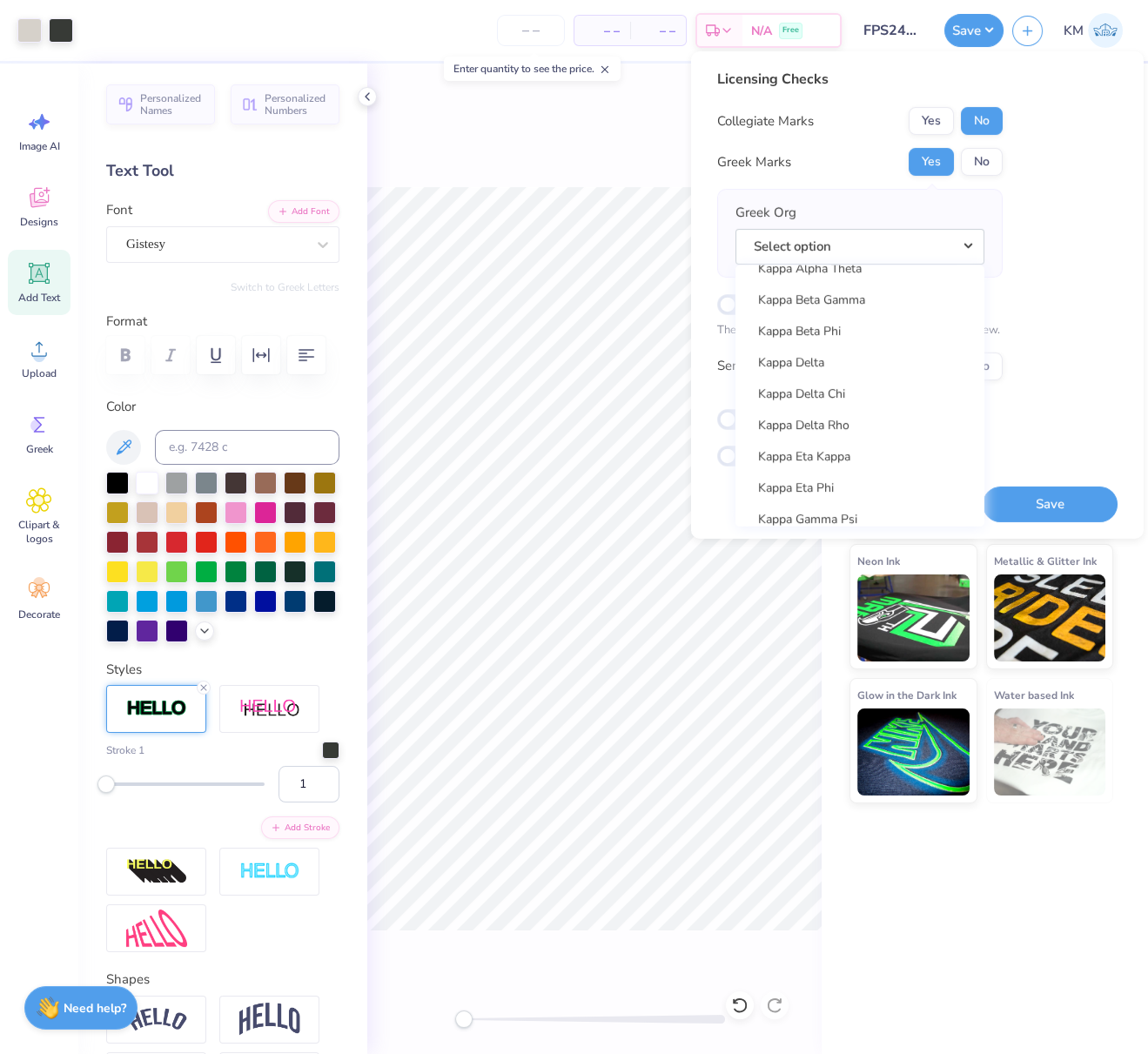
scroll to position [6278, 0]
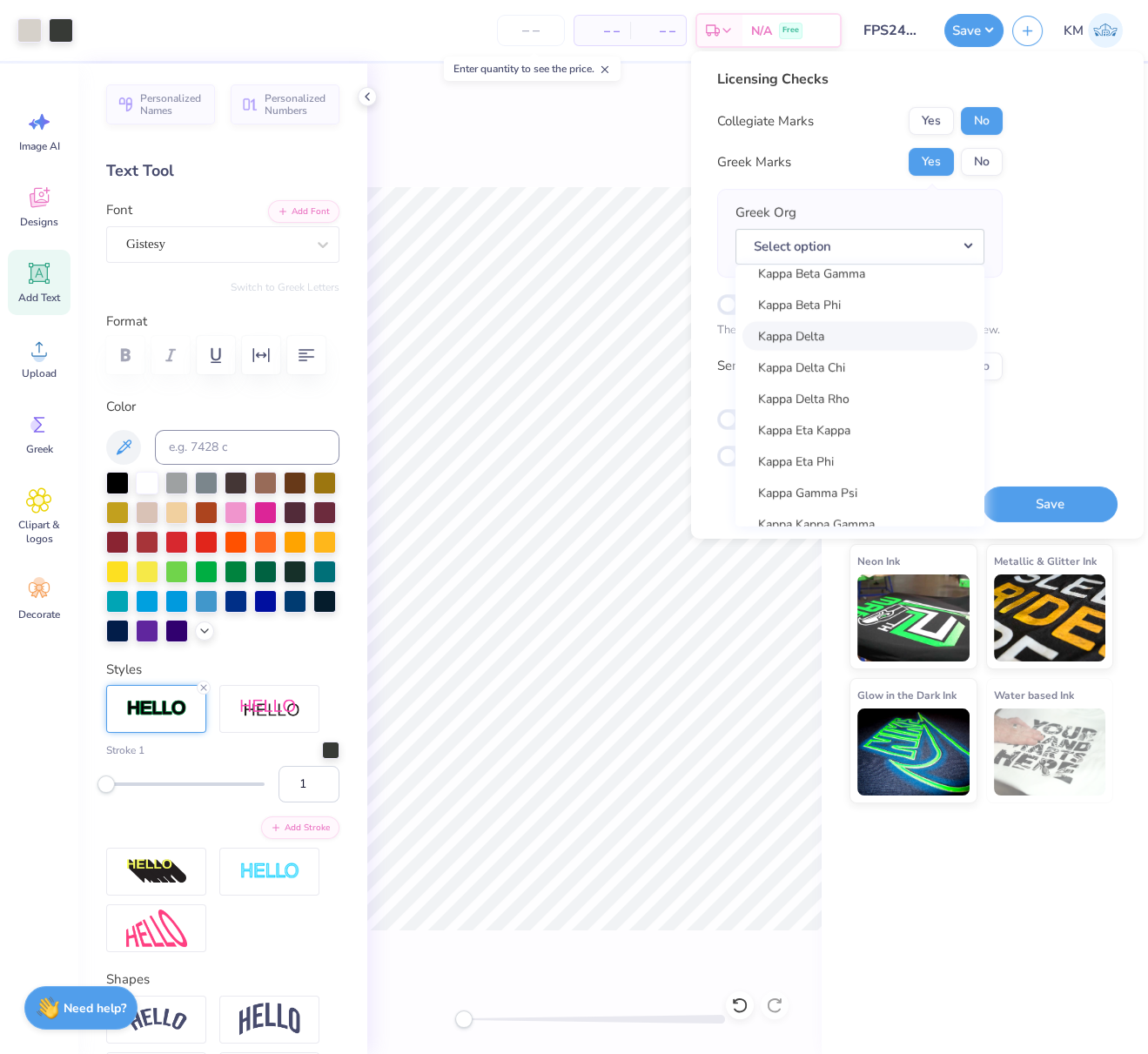
click at [794, 330] on link "Kappa Delta" at bounding box center [860, 335] width 235 height 29
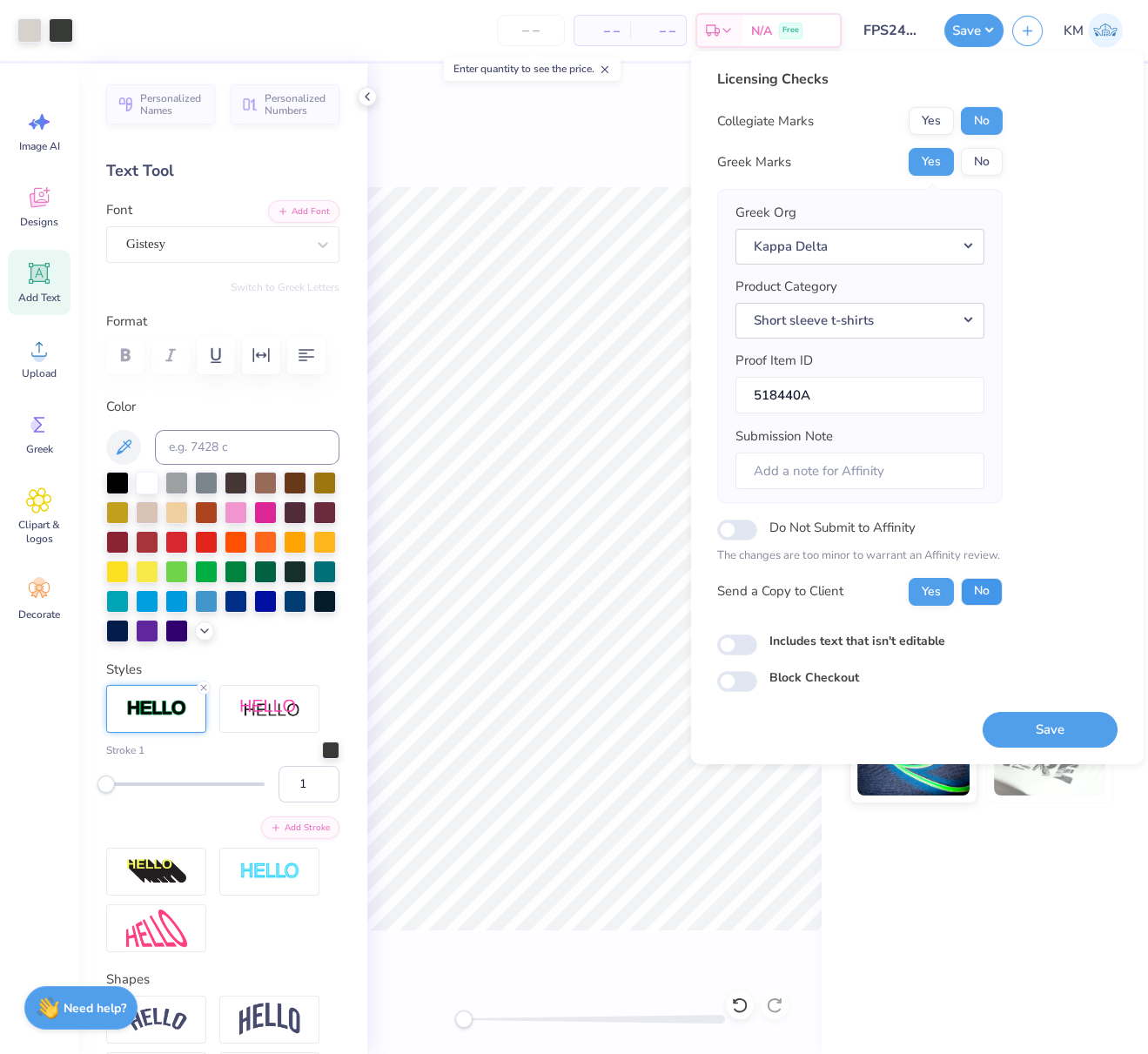
click at [979, 595] on button "No" at bounding box center [982, 591] width 42 height 28
click at [1056, 718] on button "Save" at bounding box center [1050, 728] width 135 height 36
click at [418, 37] on div "– – Per Item – – Total Est. Delivery N/A Free" at bounding box center [461, 31] width 760 height 61
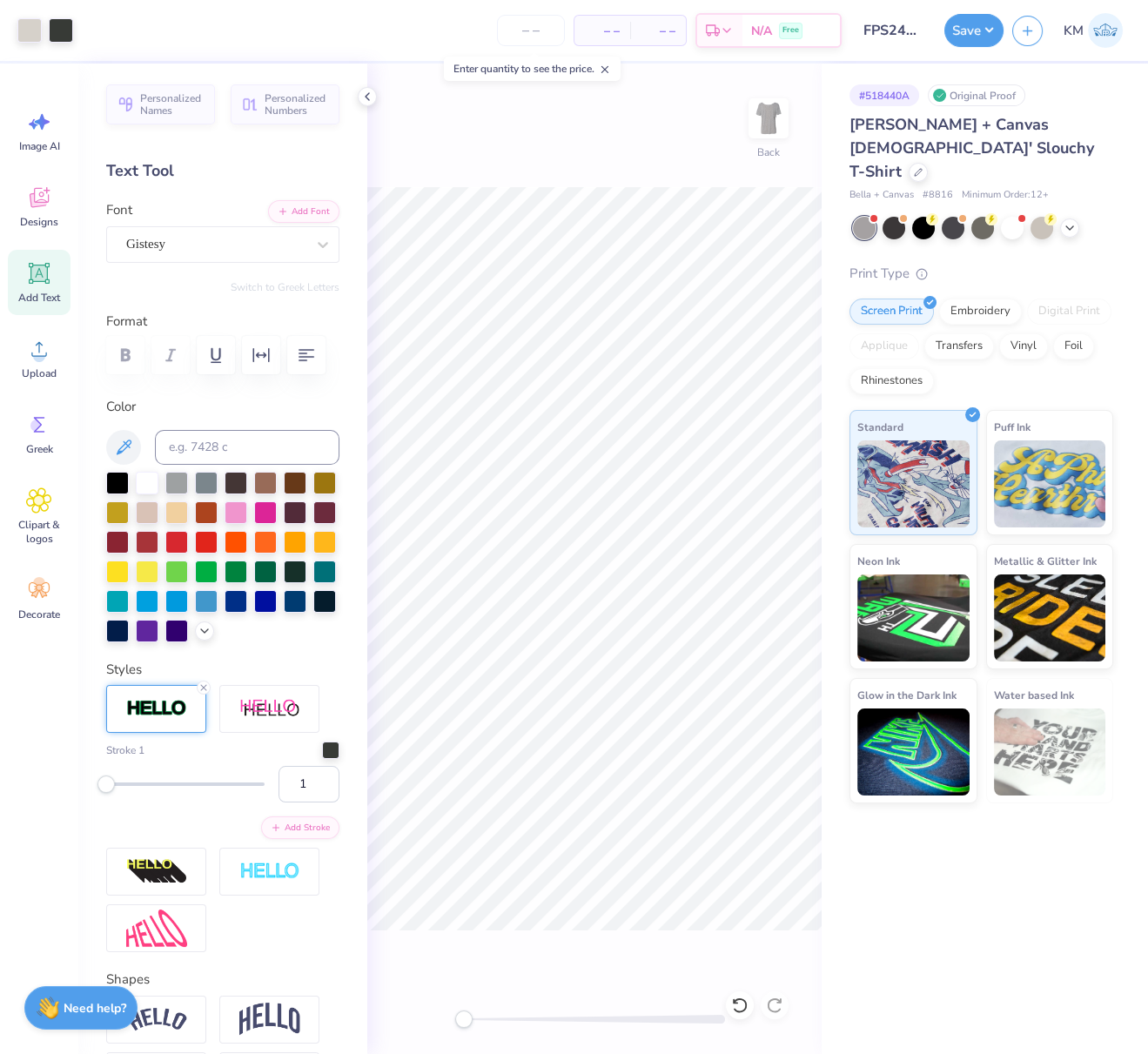
click at [988, 30] on button "Save" at bounding box center [974, 31] width 60 height 33
click at [996, 31] on button "Save" at bounding box center [974, 31] width 60 height 33
click at [987, 28] on button "Save" at bounding box center [974, 28] width 60 height 33
